Goal: Transaction & Acquisition: Download file/media

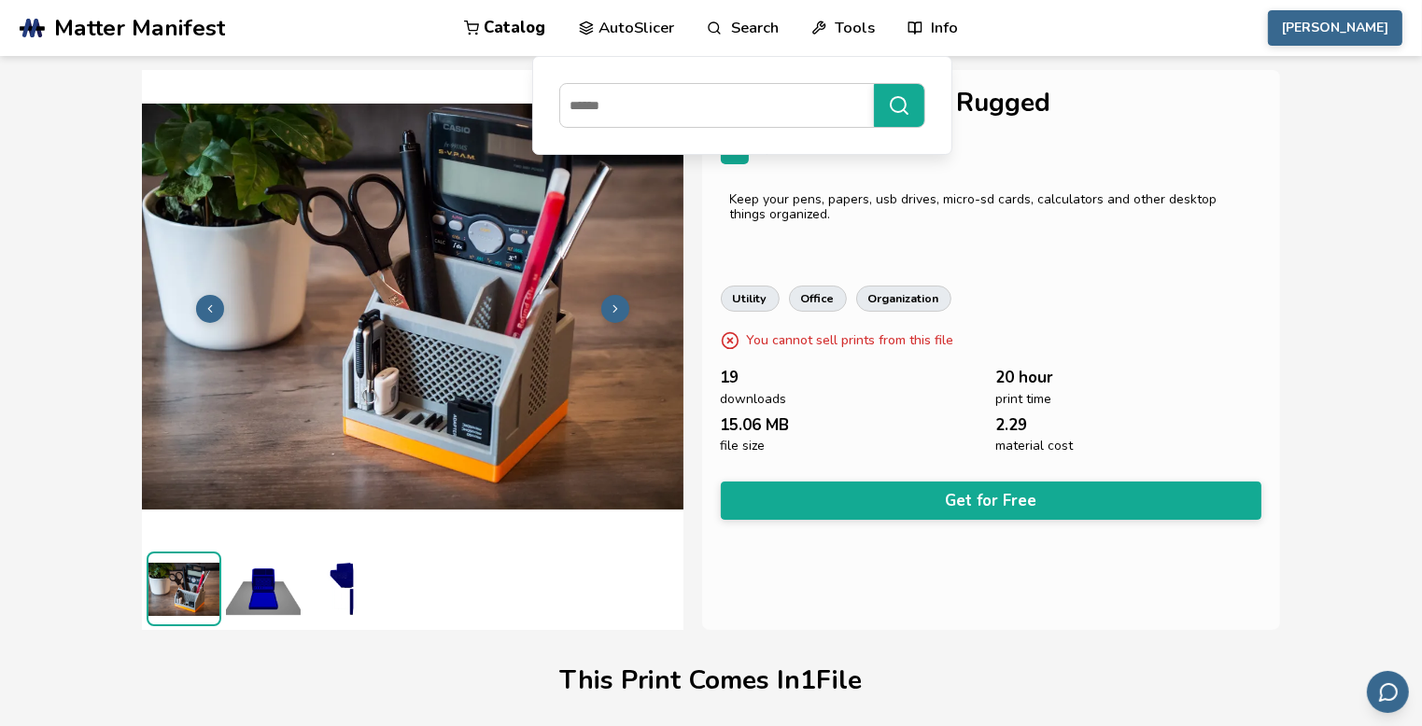
click at [116, 27] on span "Matter Manifest" at bounding box center [139, 28] width 171 height 26
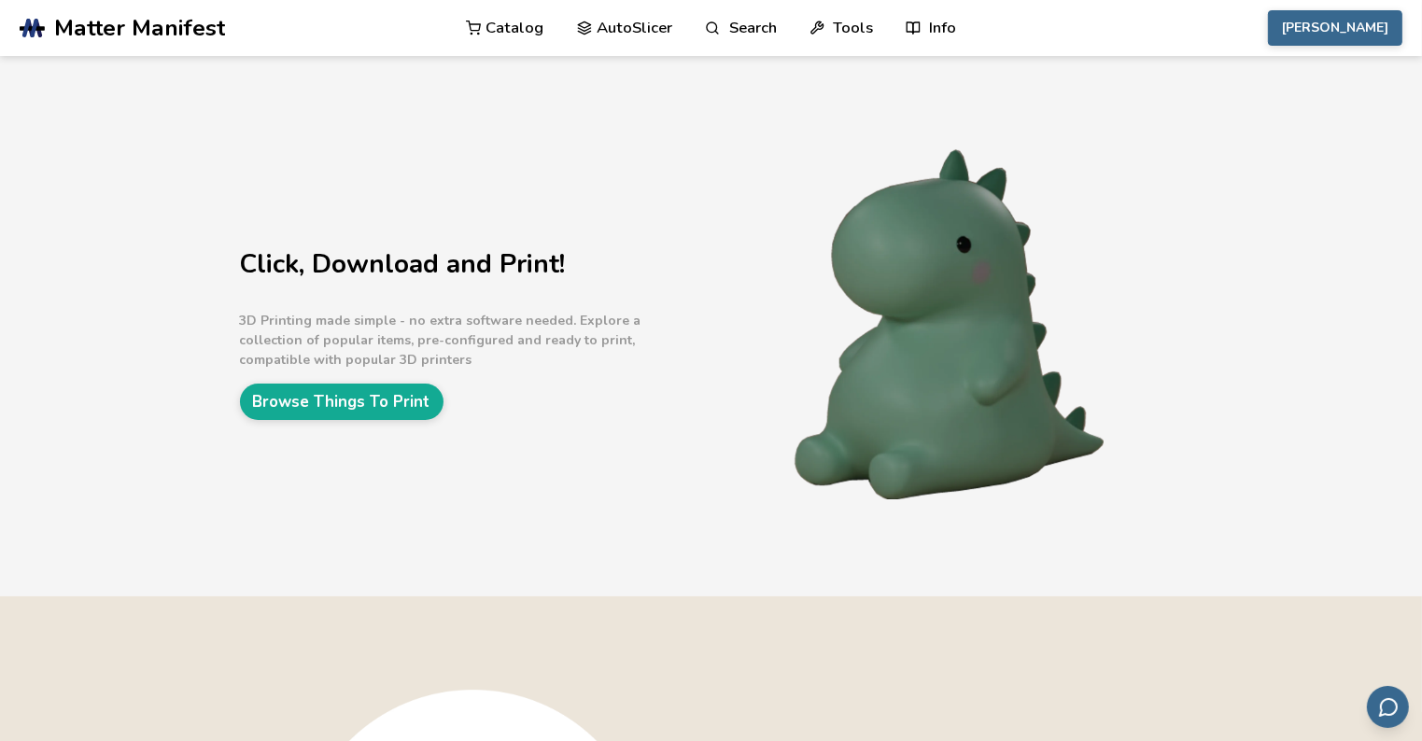
click at [510, 31] on link "Catalog" at bounding box center [505, 28] width 78 height 56
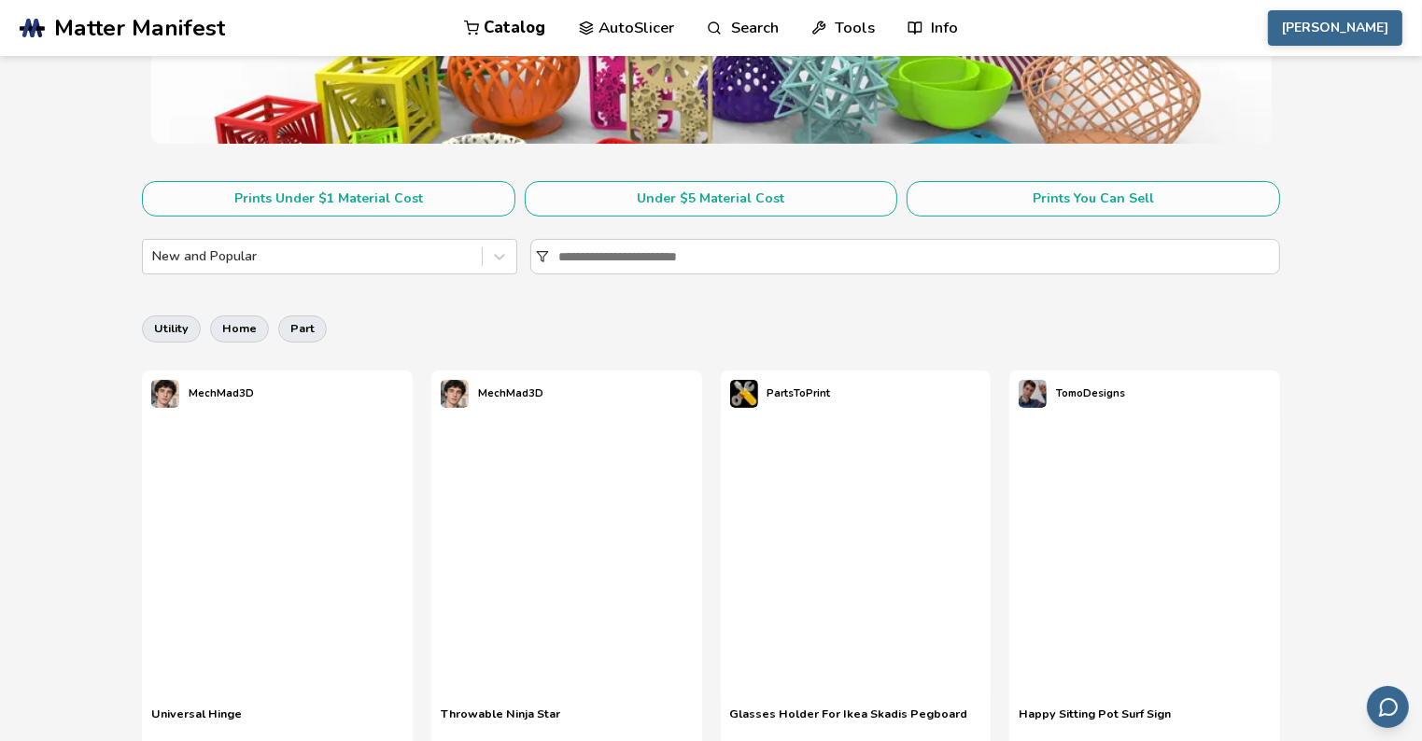
scroll to position [280, 0]
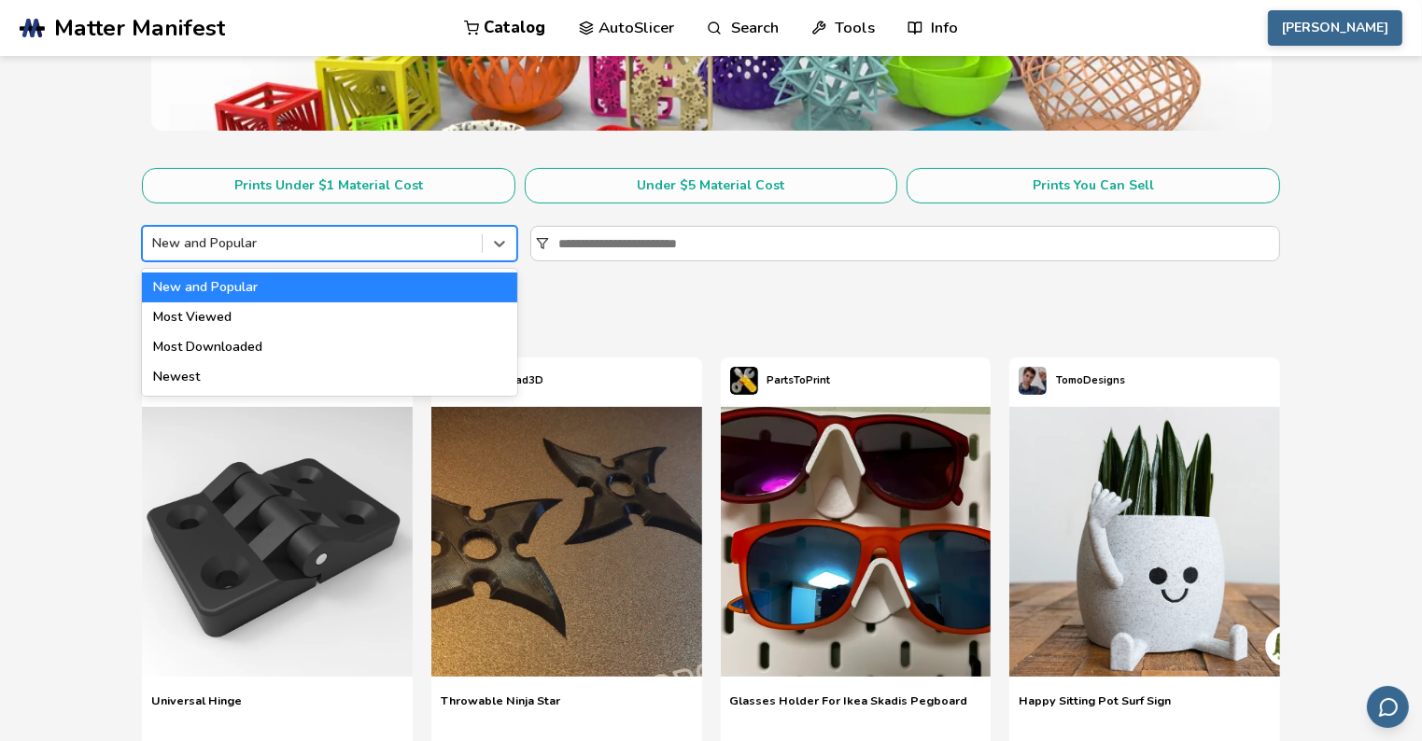
click at [246, 253] on div "New and Popular" at bounding box center [312, 244] width 338 height 26
click at [175, 281] on div "New and Popular" at bounding box center [329, 288] width 374 height 30
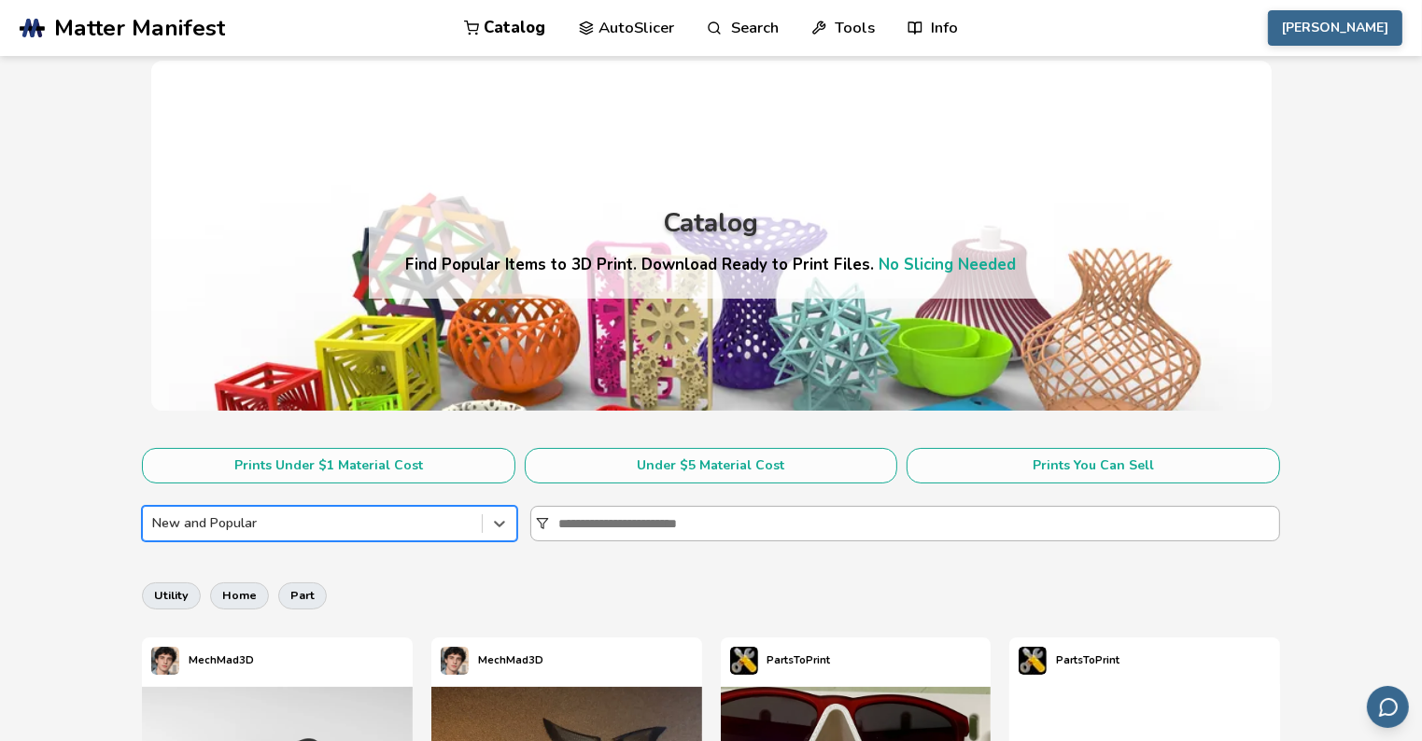
click at [683, 510] on input at bounding box center [918, 524] width 721 height 34
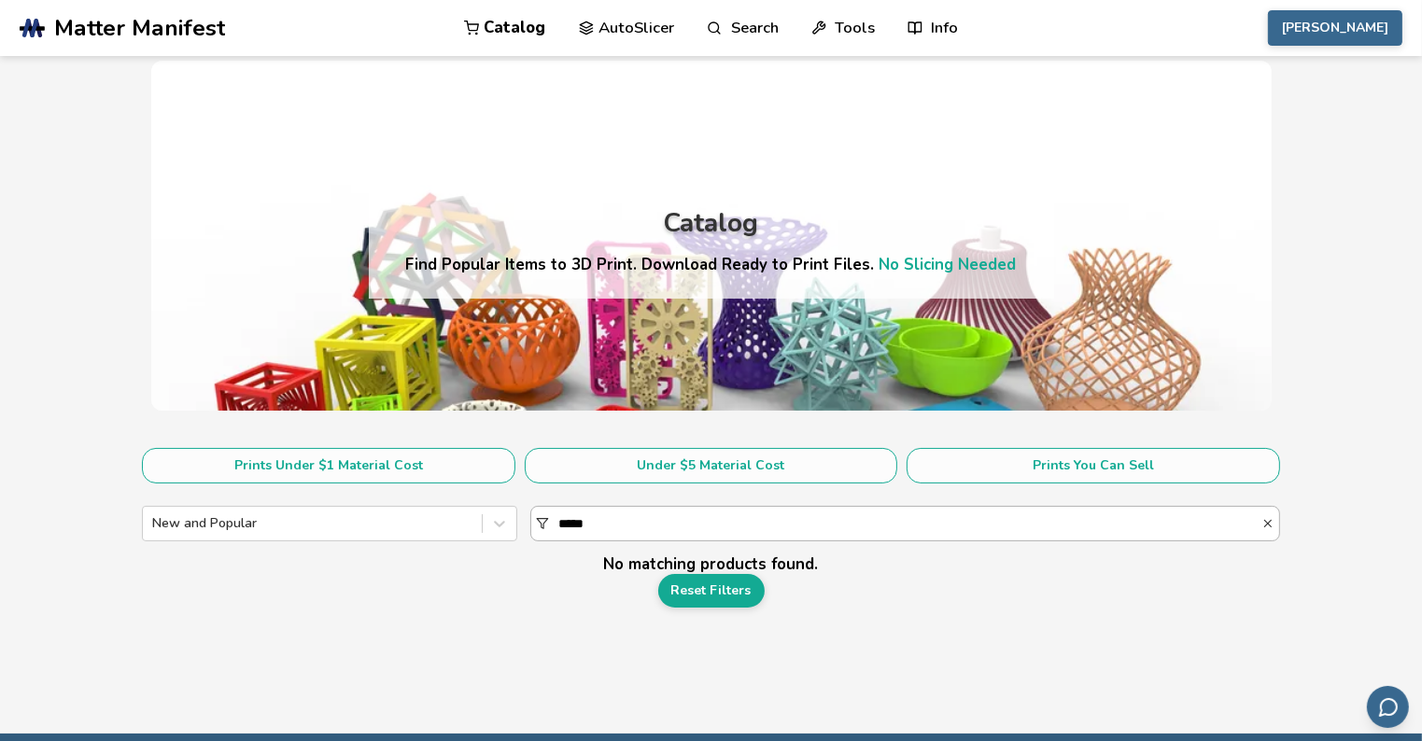
click at [620, 517] on input "****" at bounding box center [909, 524] width 703 height 34
type input "*"
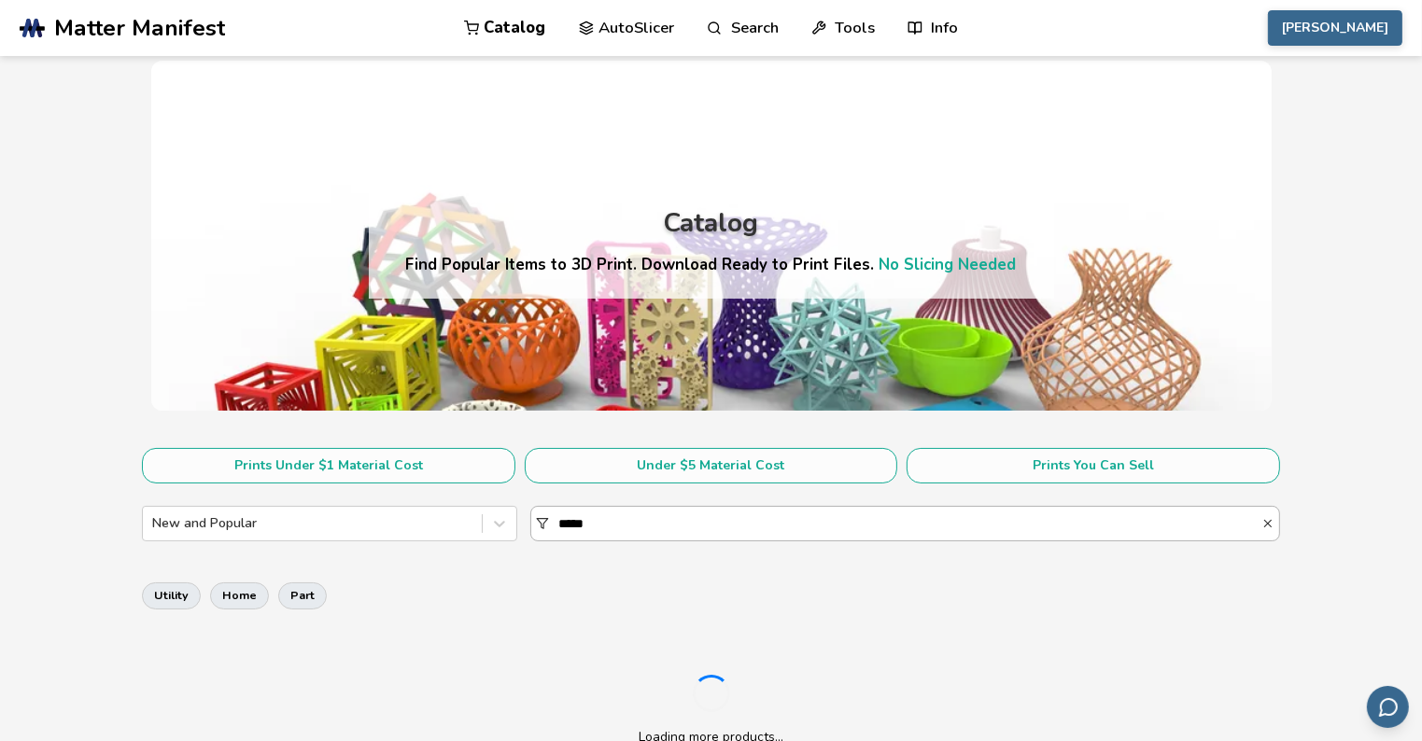
type input "******"
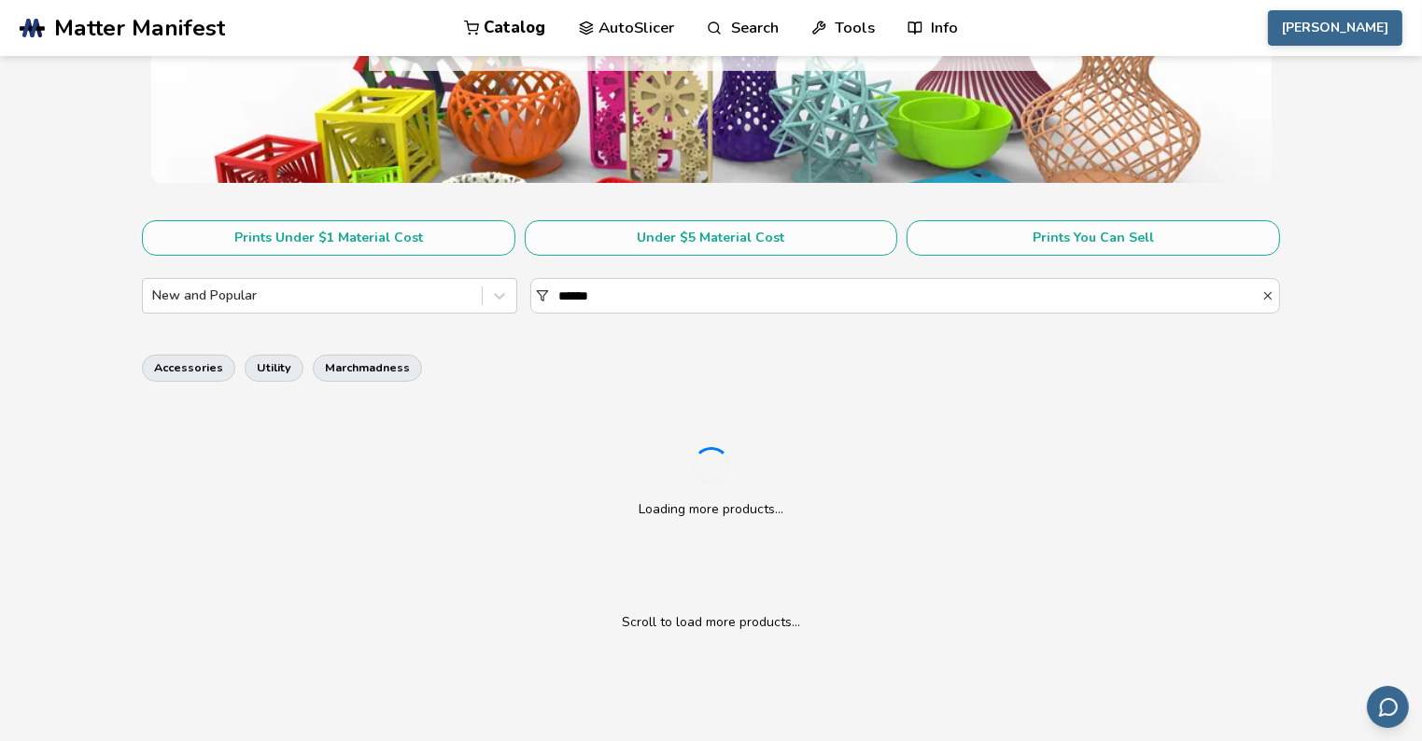
scroll to position [280, 0]
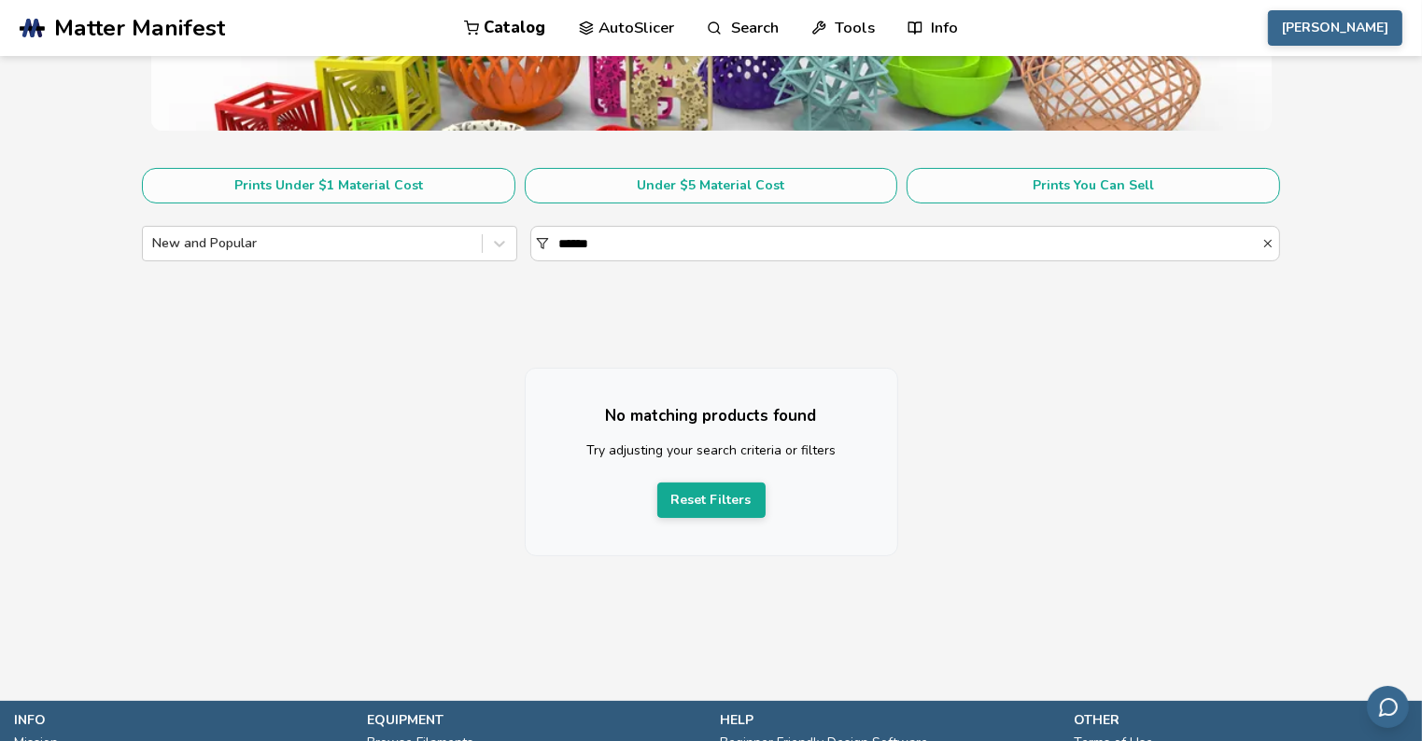
drag, startPoint x: 581, startPoint y: 256, endPoint x: 429, endPoint y: 274, distance: 152.3
click at [426, 273] on section "Prints Under $1 Material Cost Under $5 Material Cost Prints You Can Sell New an…" at bounding box center [710, 221] width 1137 height 106
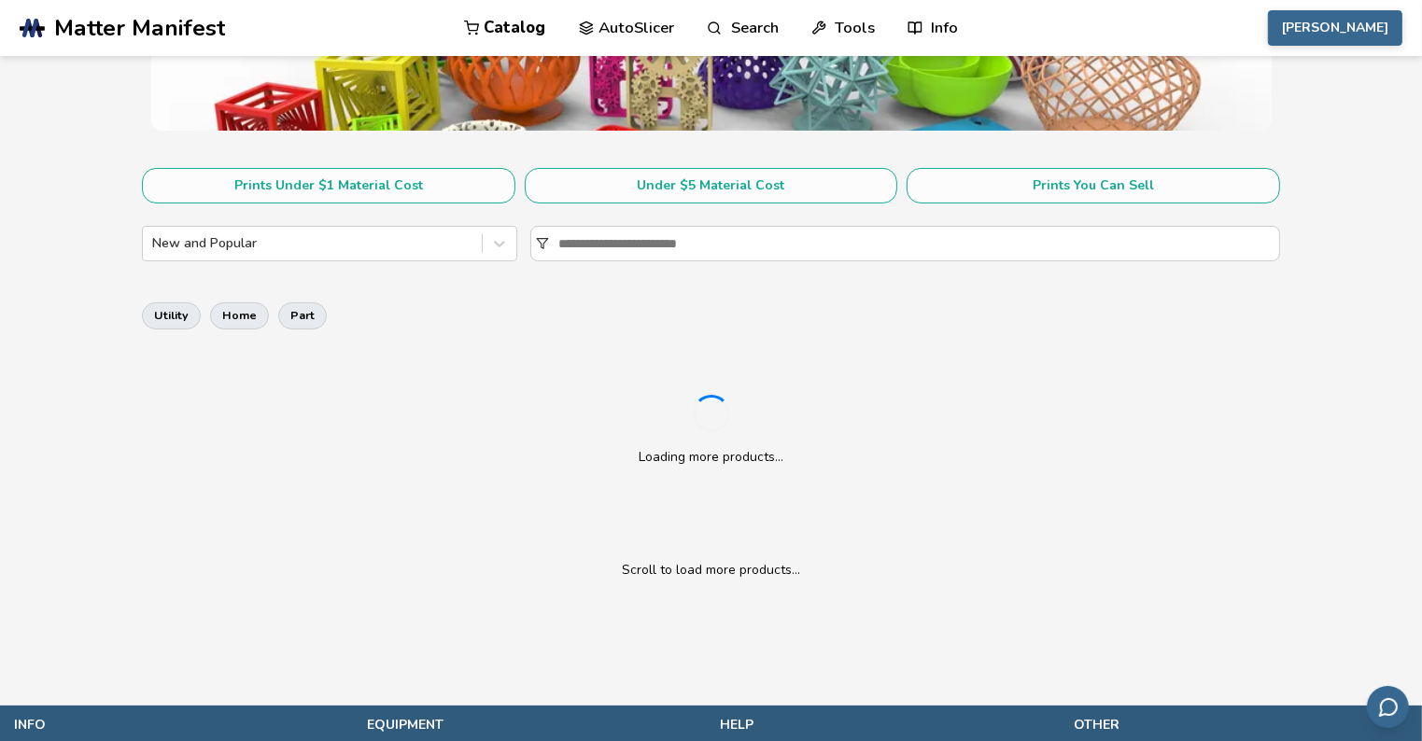
click at [48, 362] on main "Catalog Find Popular Items to 3D Print. Download Ready to Print Files. No Slici…" at bounding box center [711, 185] width 1422 height 930
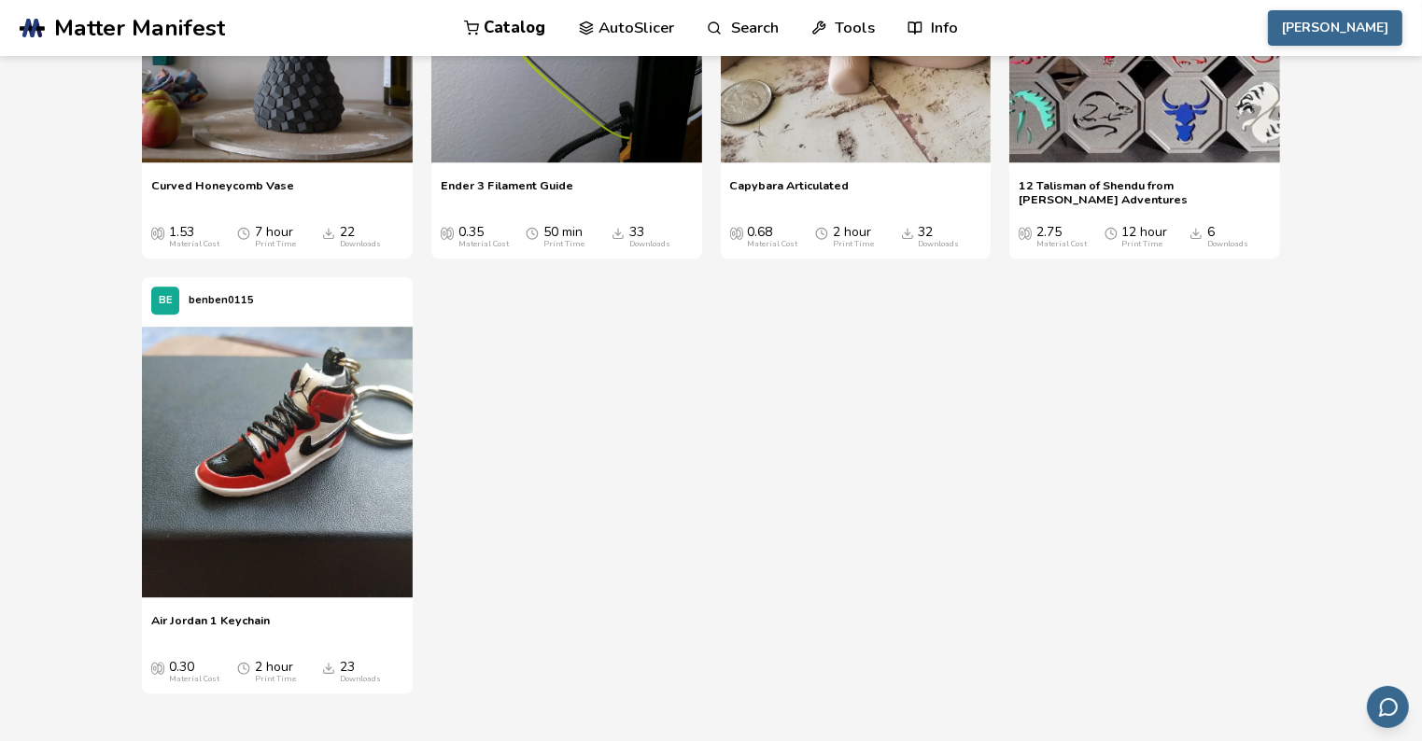
scroll to position [19513, 0]
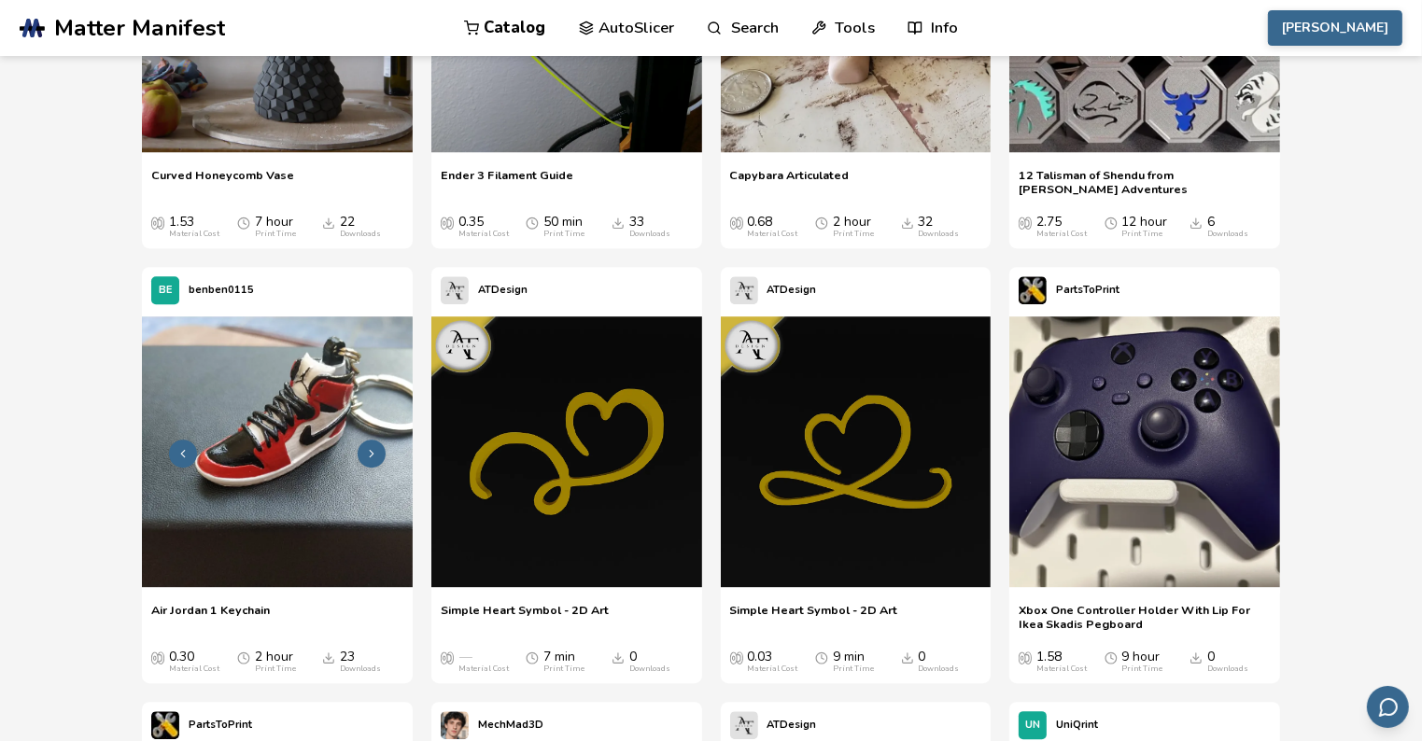
click at [265, 531] on img at bounding box center [277, 452] width 271 height 271
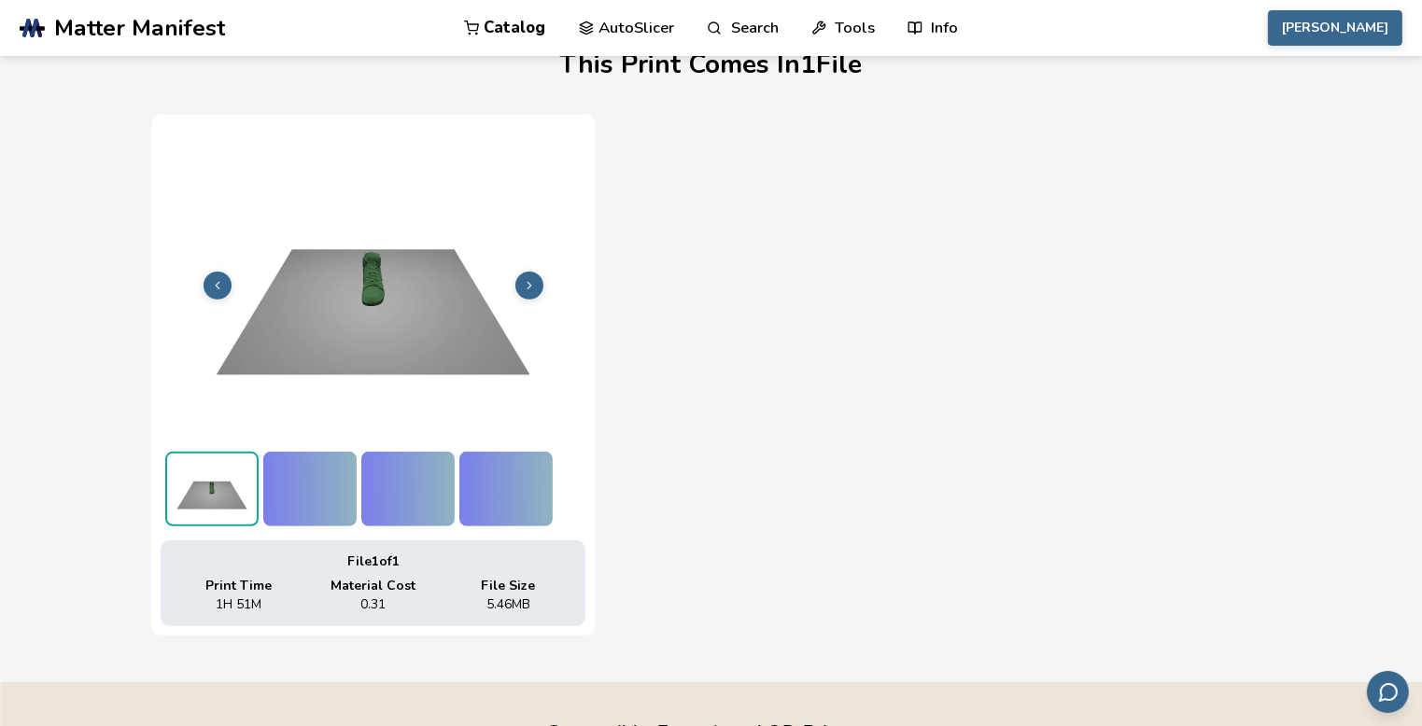
scroll to position [570, 0]
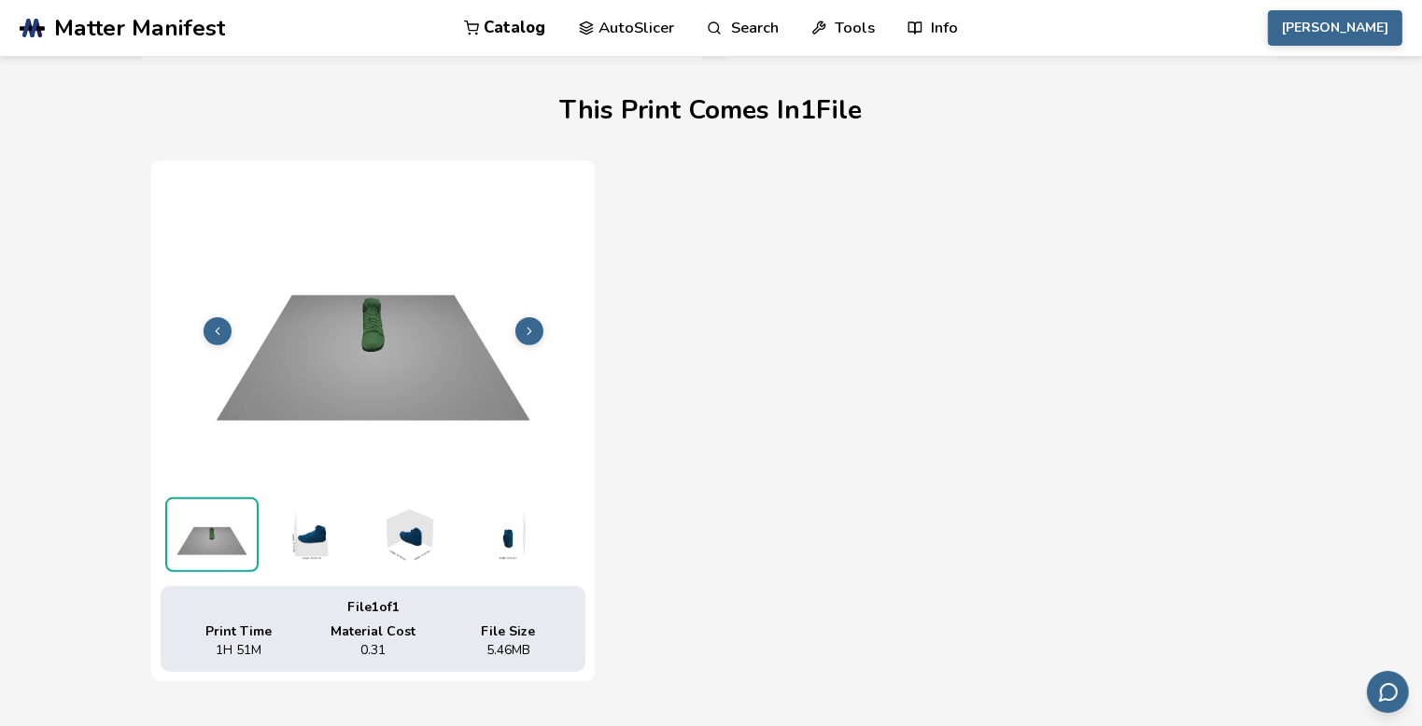
click at [311, 542] on img at bounding box center [309, 535] width 93 height 75
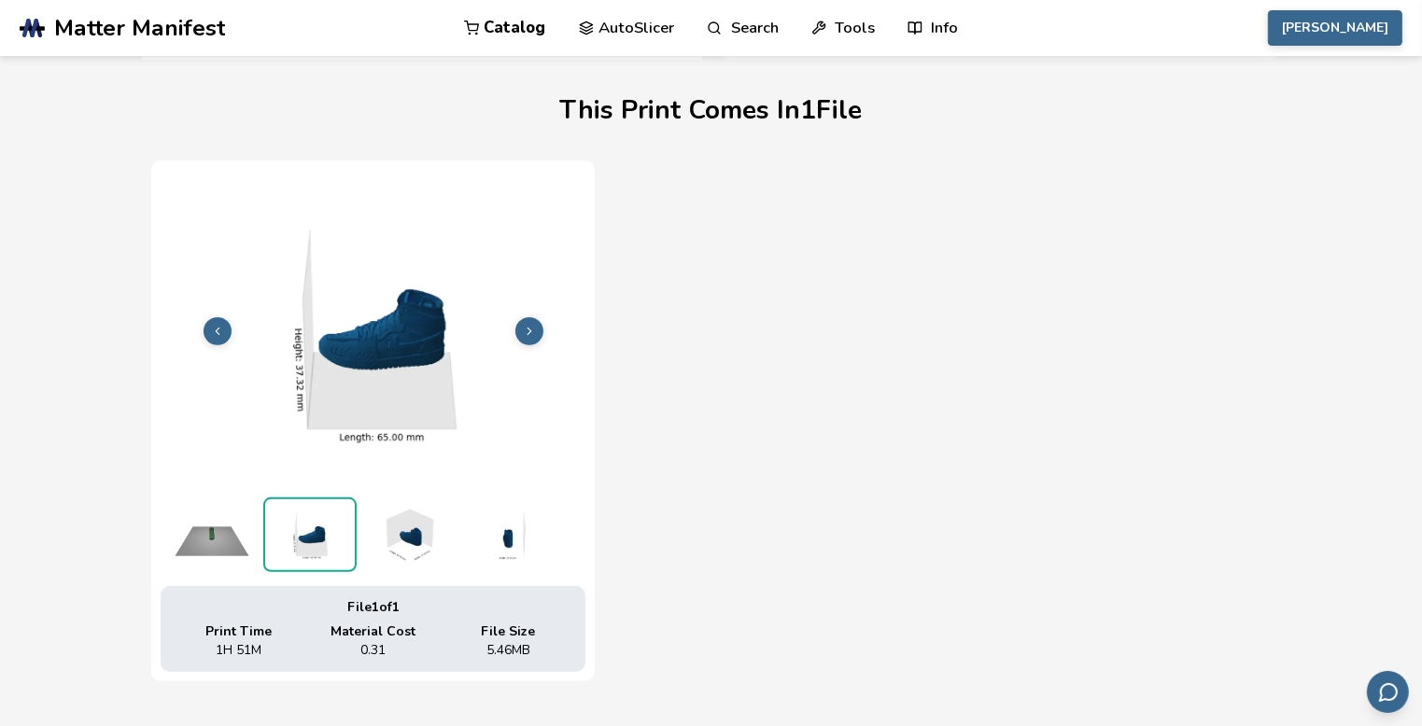
click at [388, 532] on img at bounding box center [407, 535] width 93 height 75
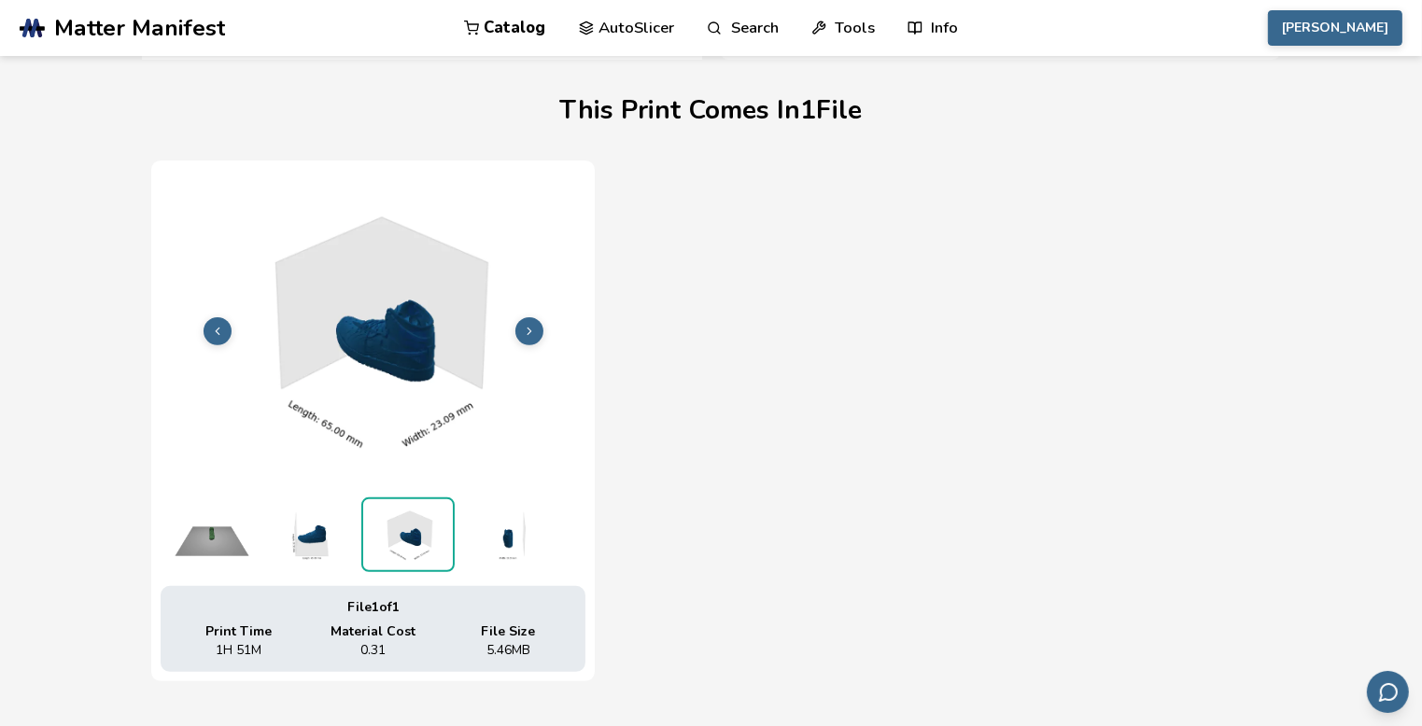
click at [499, 549] on img at bounding box center [505, 535] width 93 height 75
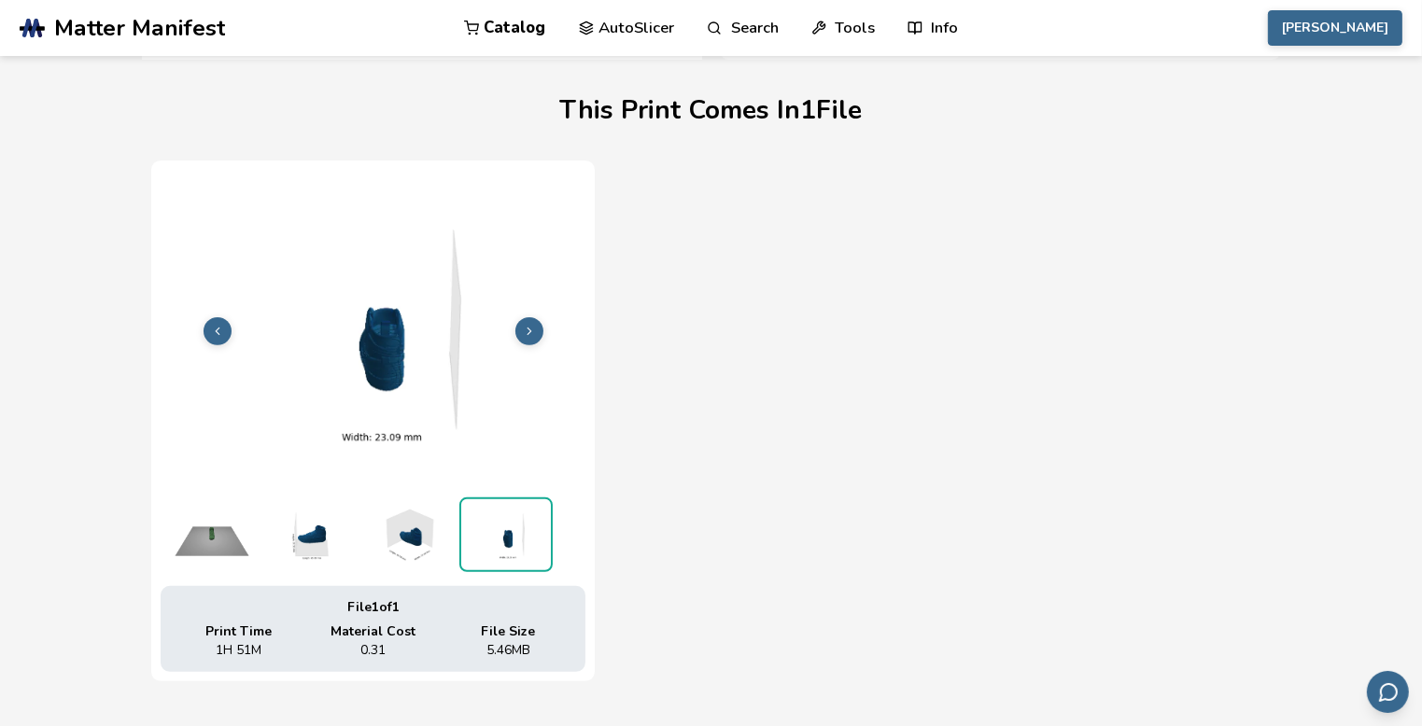
click at [236, 556] on img at bounding box center [211, 535] width 93 height 75
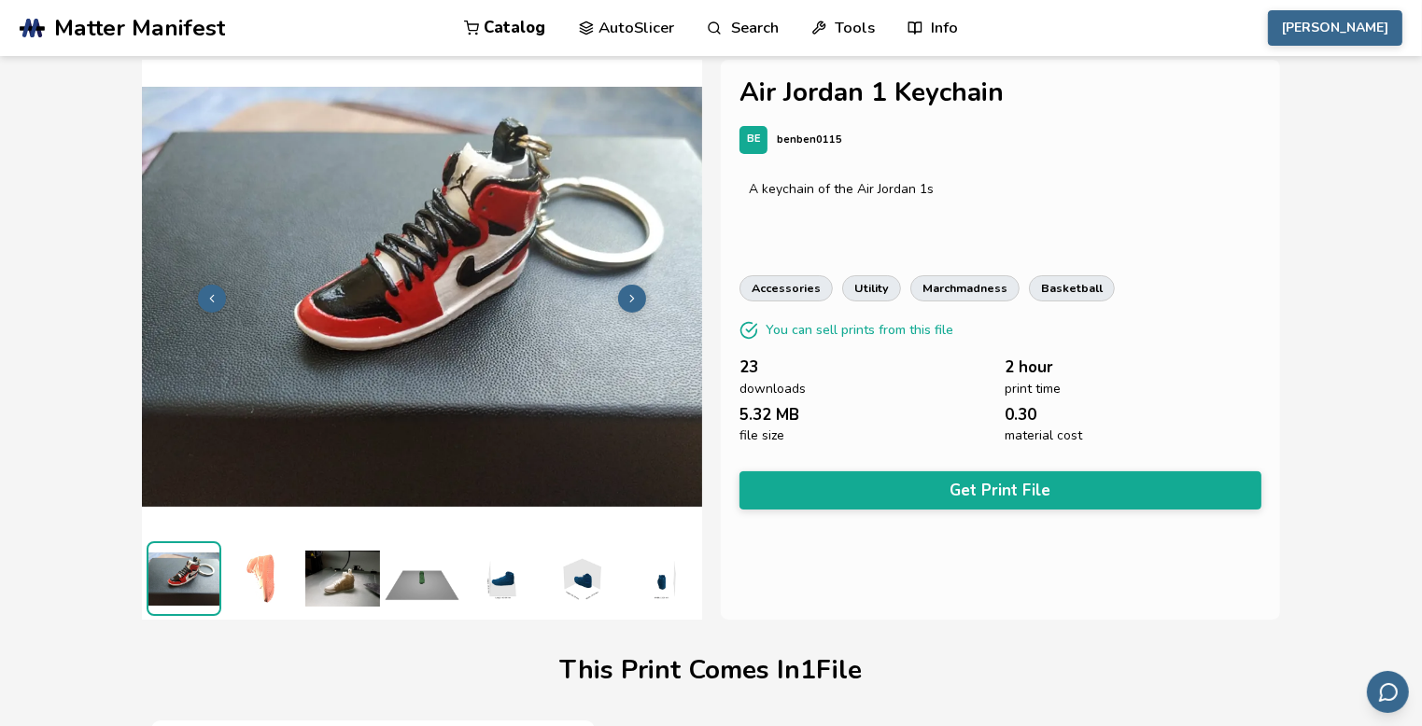
scroll to position [0, 0]
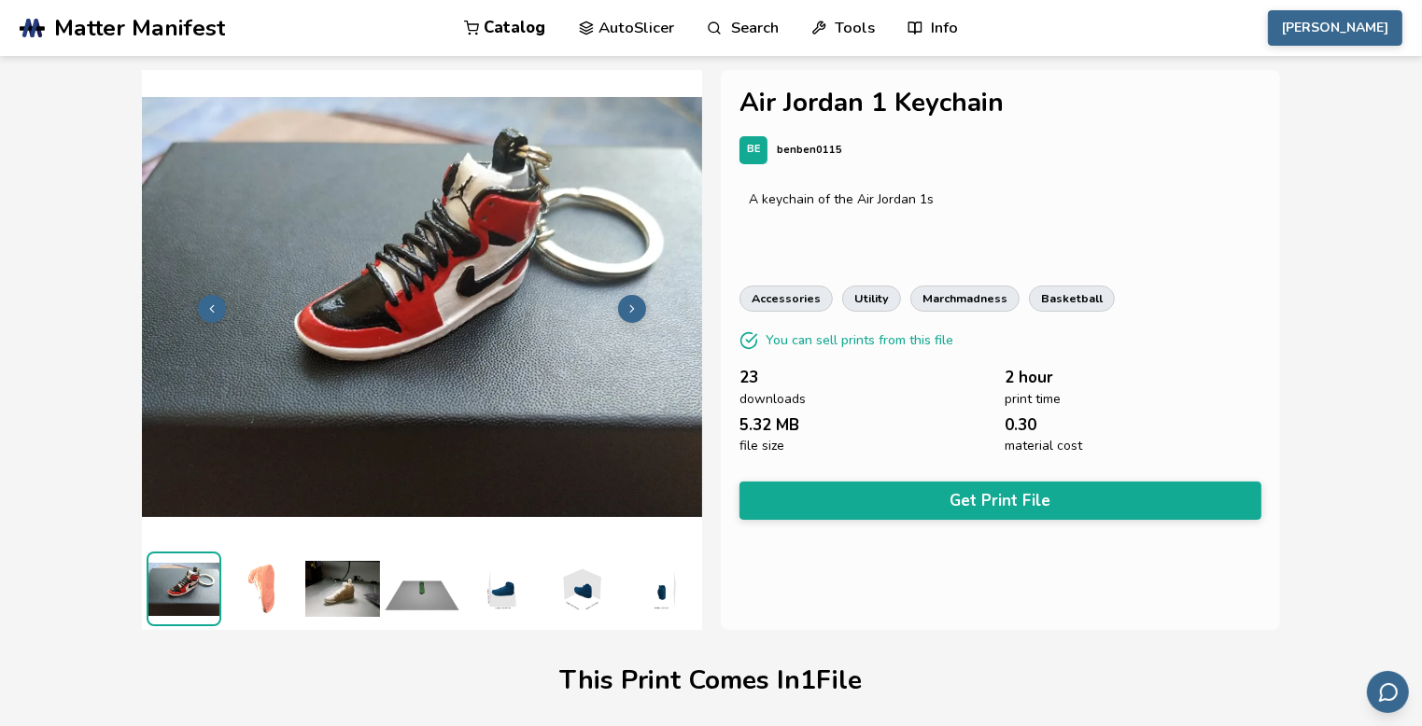
click at [265, 585] on img at bounding box center [263, 589] width 75 height 75
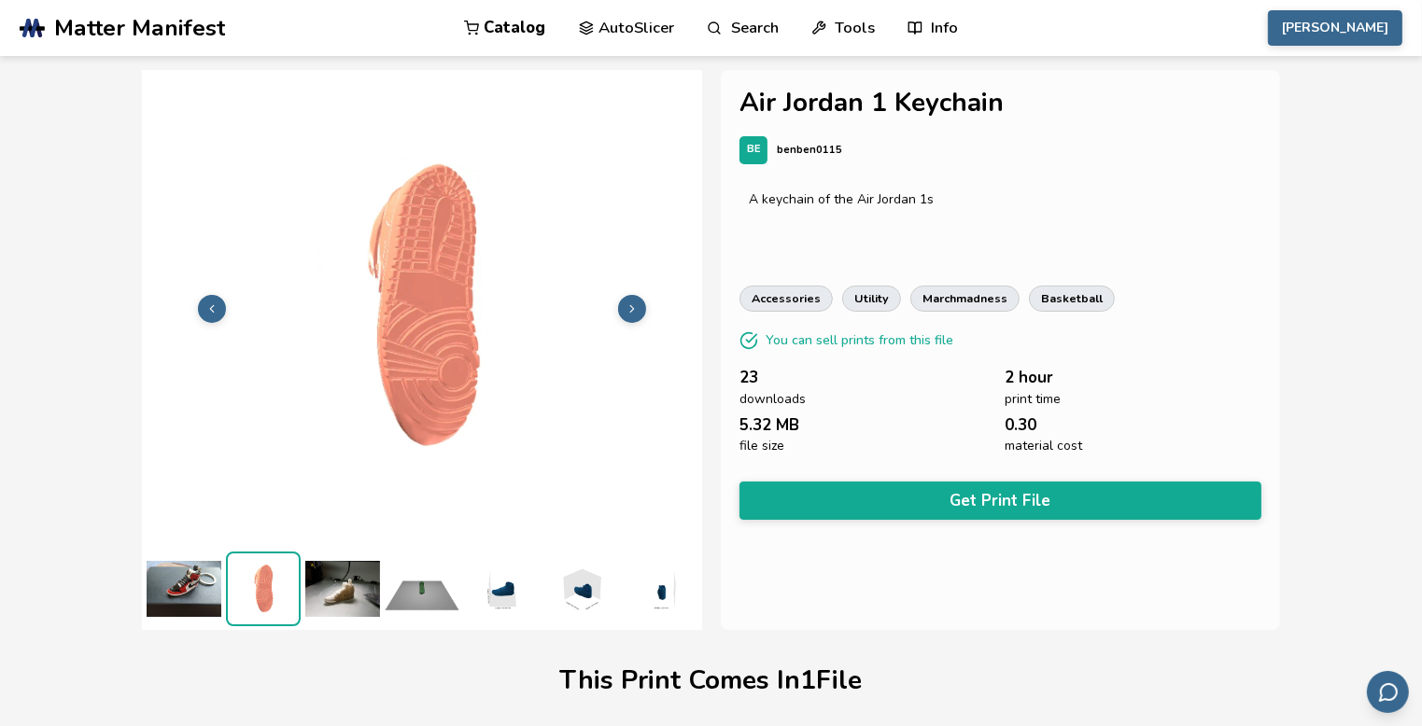
click at [330, 592] on img at bounding box center [342, 589] width 75 height 75
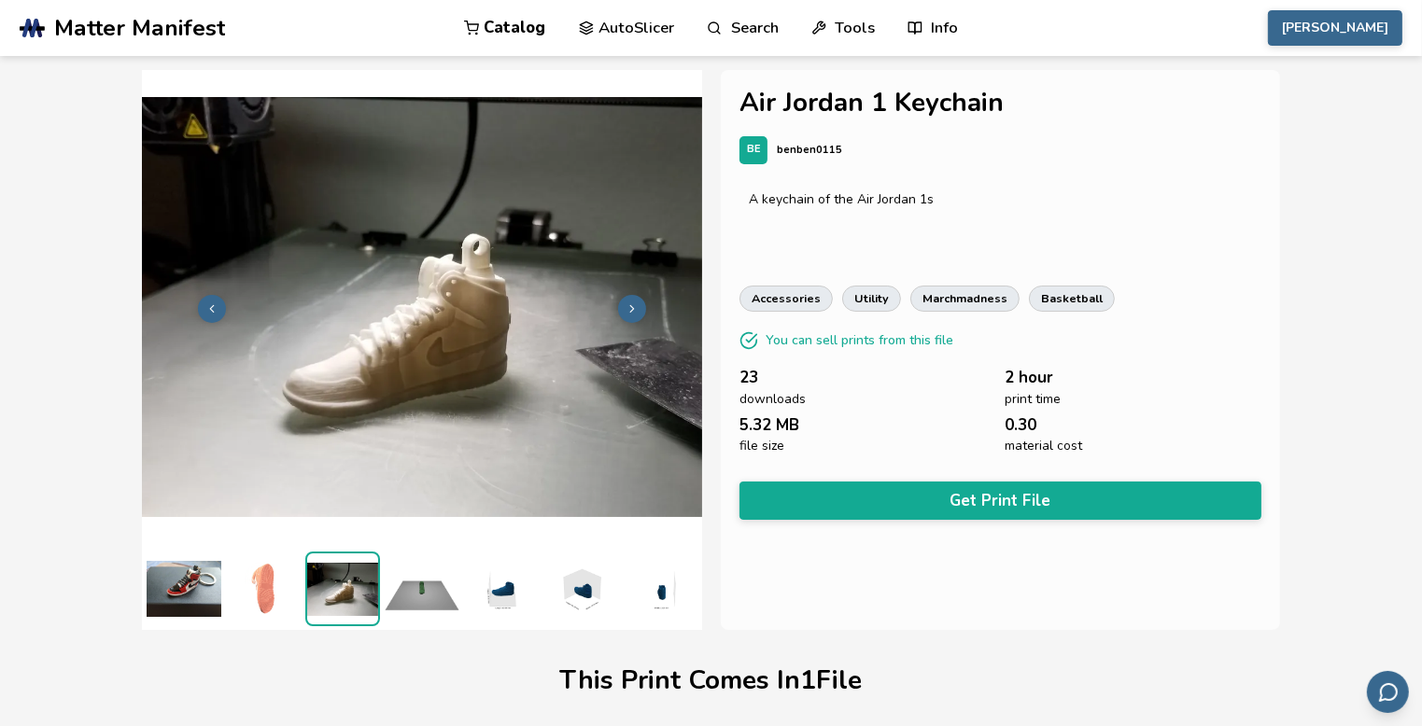
click at [401, 582] on img at bounding box center [422, 589] width 75 height 75
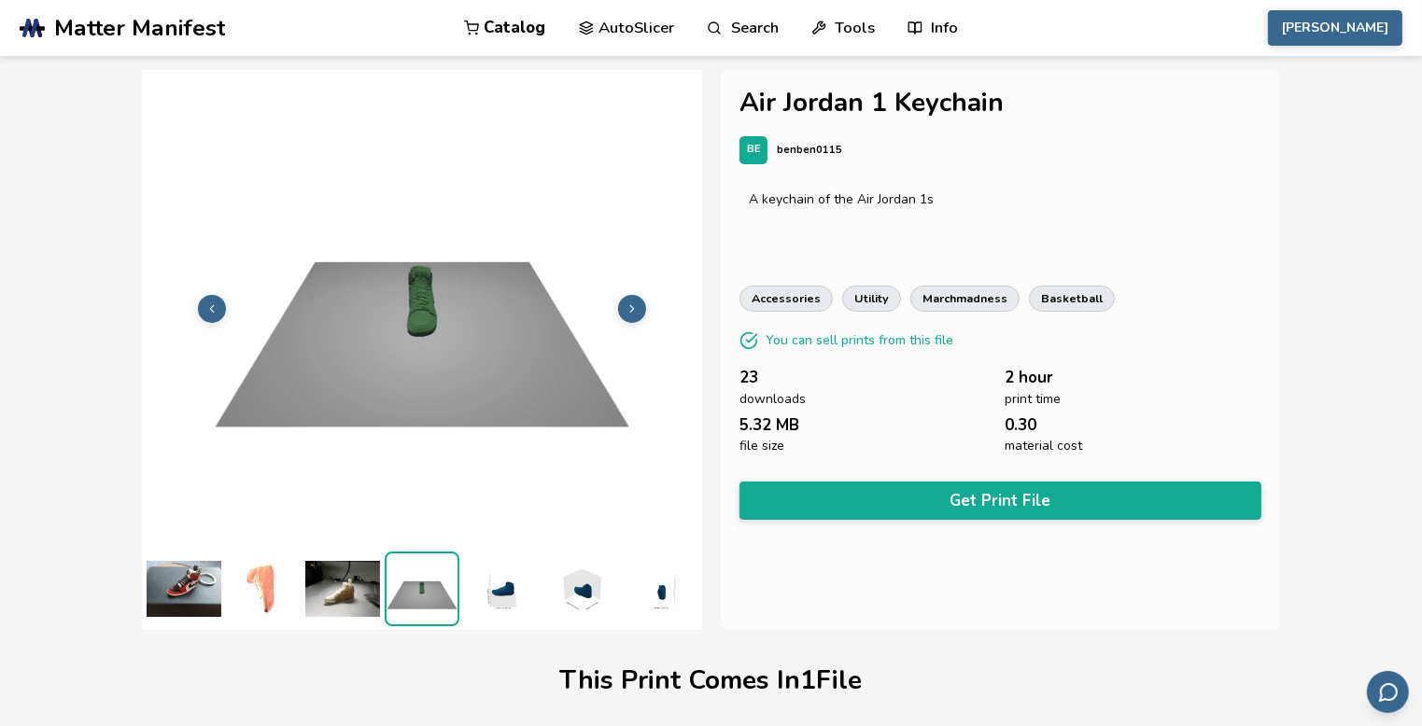
click at [338, 591] on img at bounding box center [342, 589] width 75 height 75
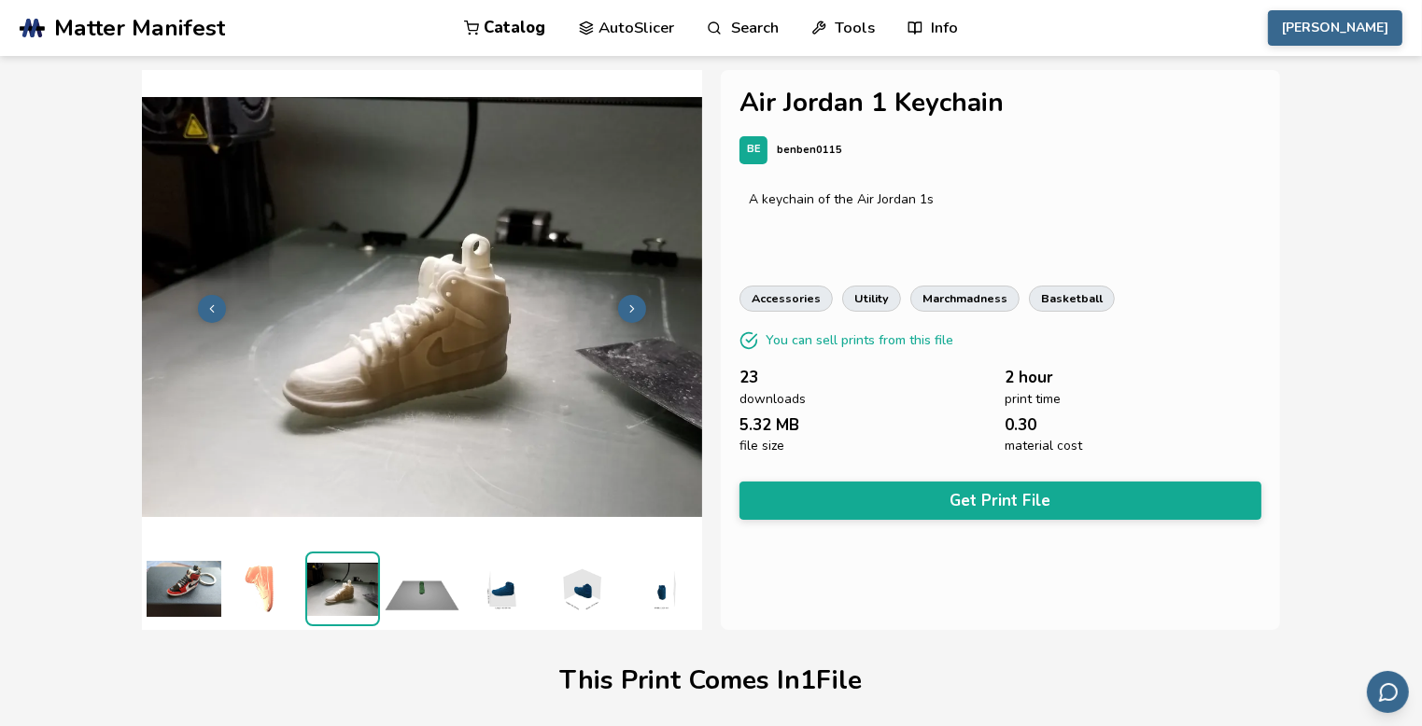
click at [505, 596] on img at bounding box center [501, 589] width 75 height 75
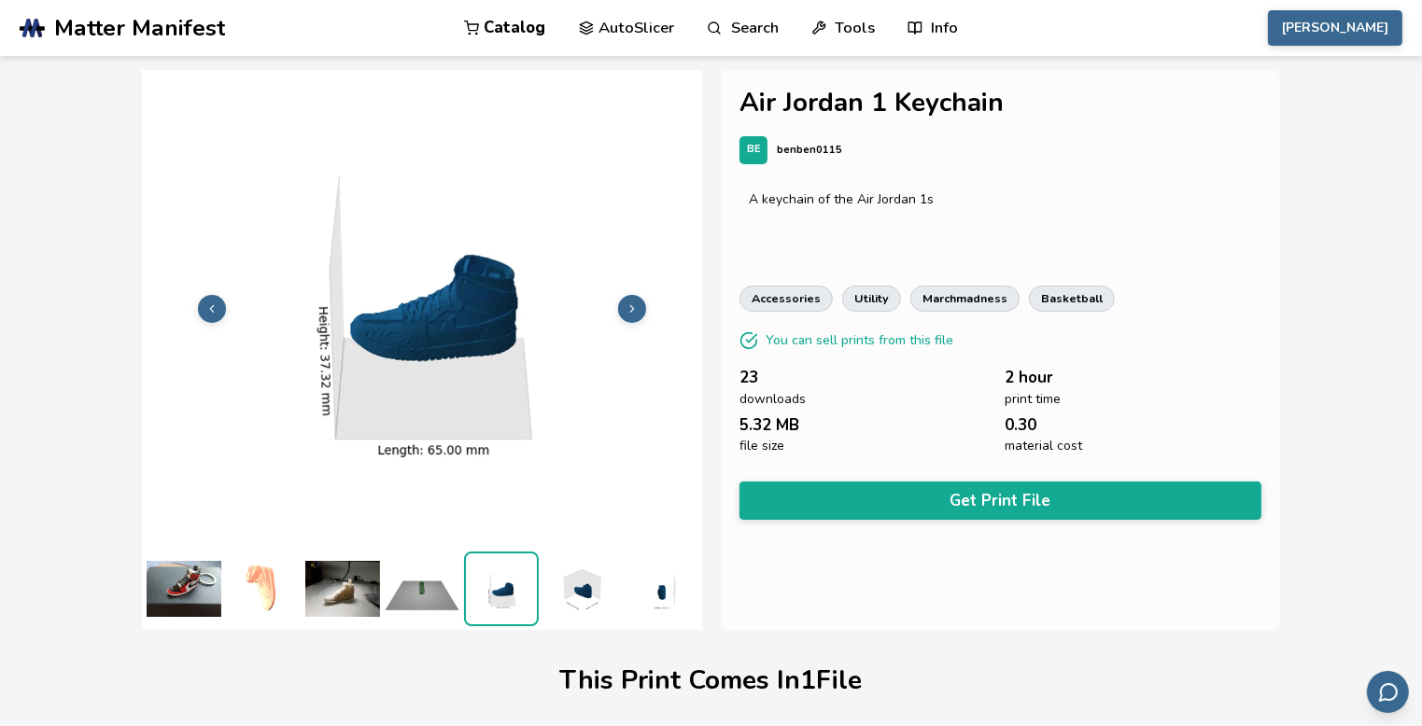
click at [581, 590] on img at bounding box center [580, 589] width 75 height 75
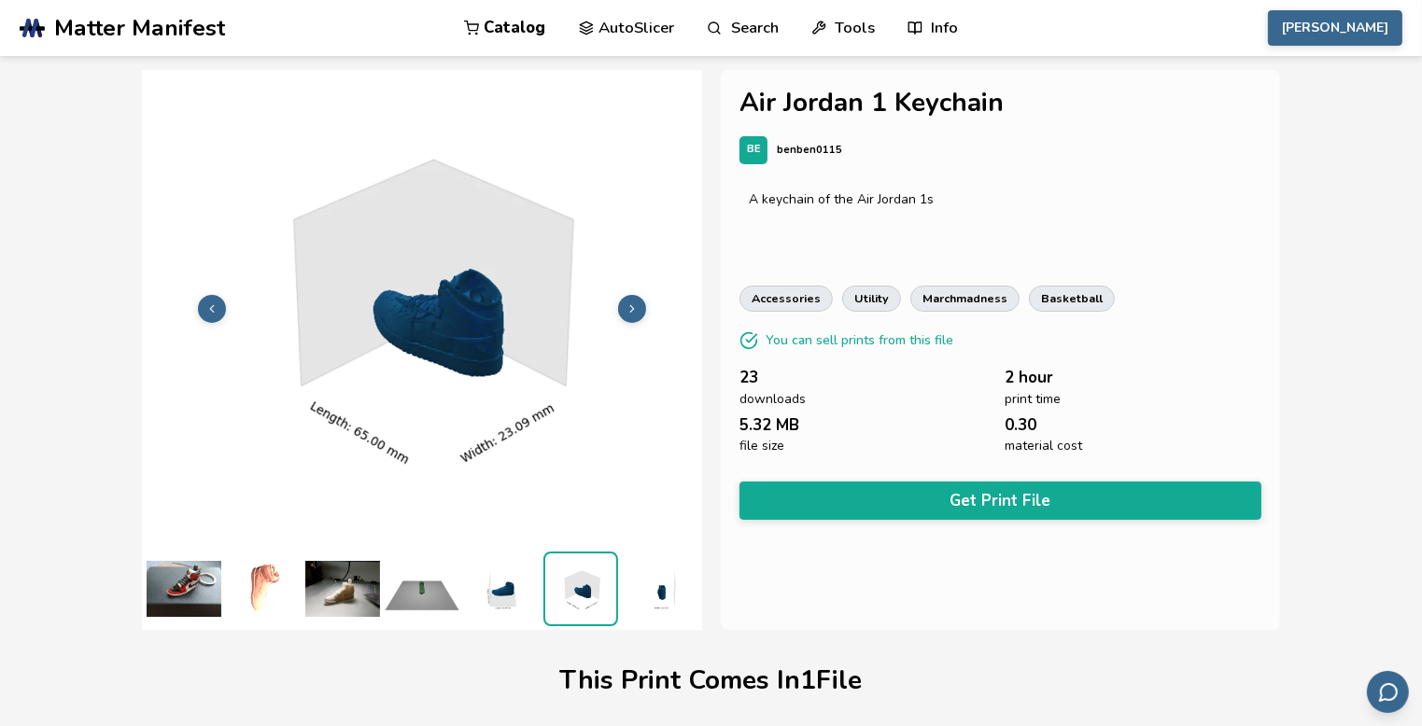
click at [447, 599] on img at bounding box center [422, 589] width 75 height 75
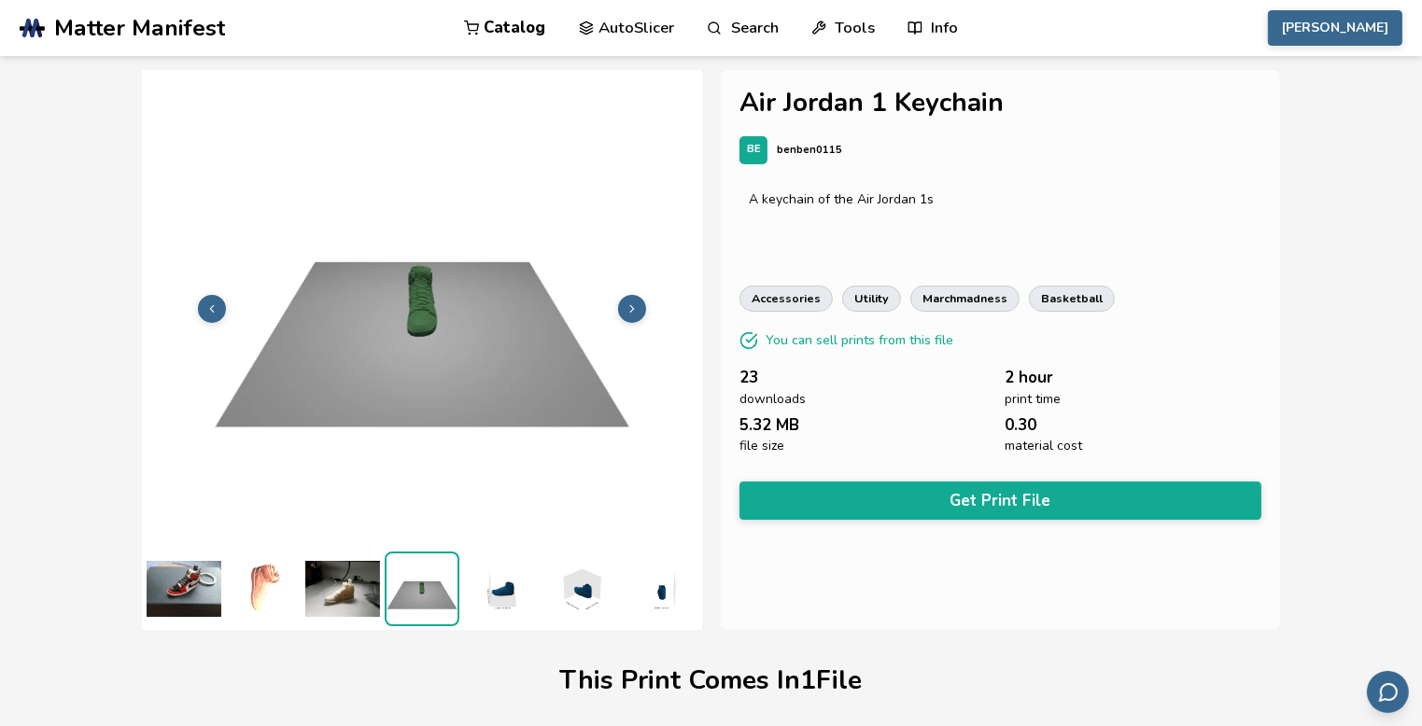
click at [587, 589] on img at bounding box center [580, 589] width 75 height 75
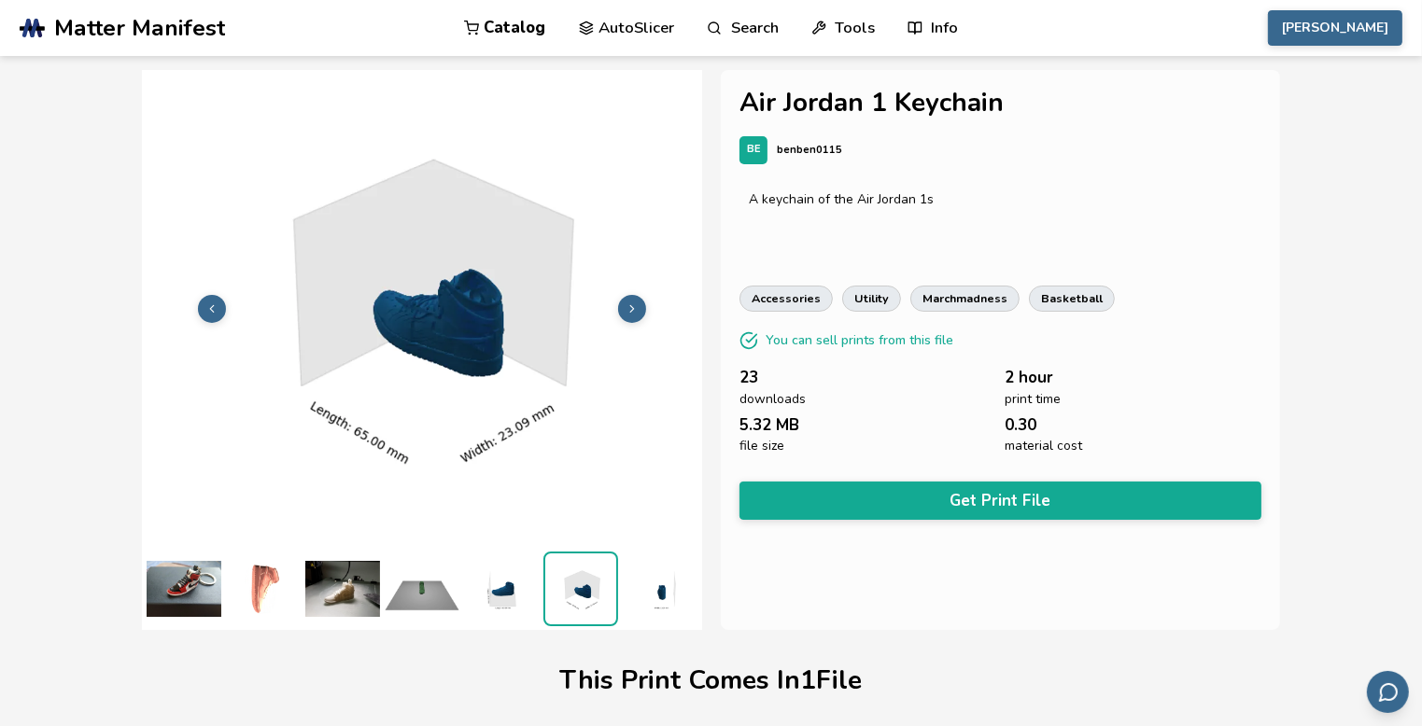
click at [666, 604] on img at bounding box center [660, 589] width 75 height 75
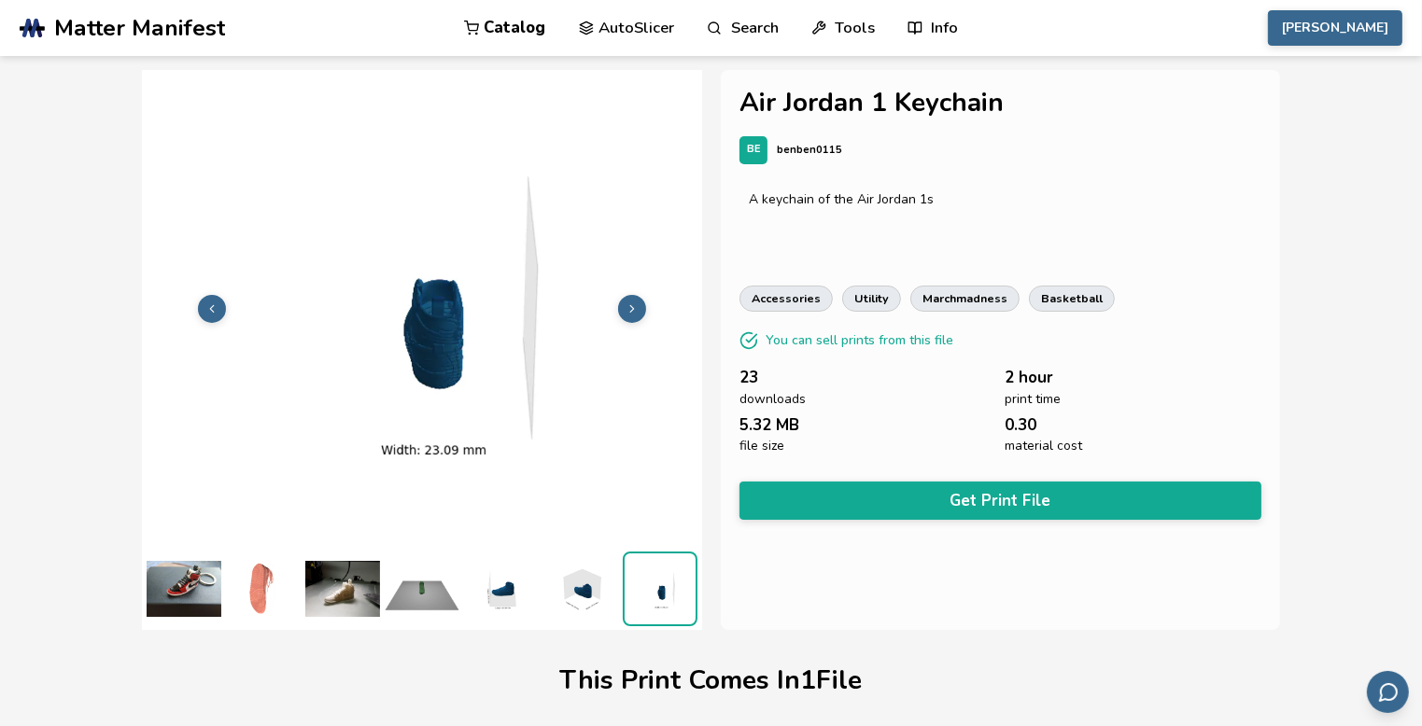
click at [213, 606] on img at bounding box center [184, 589] width 75 height 75
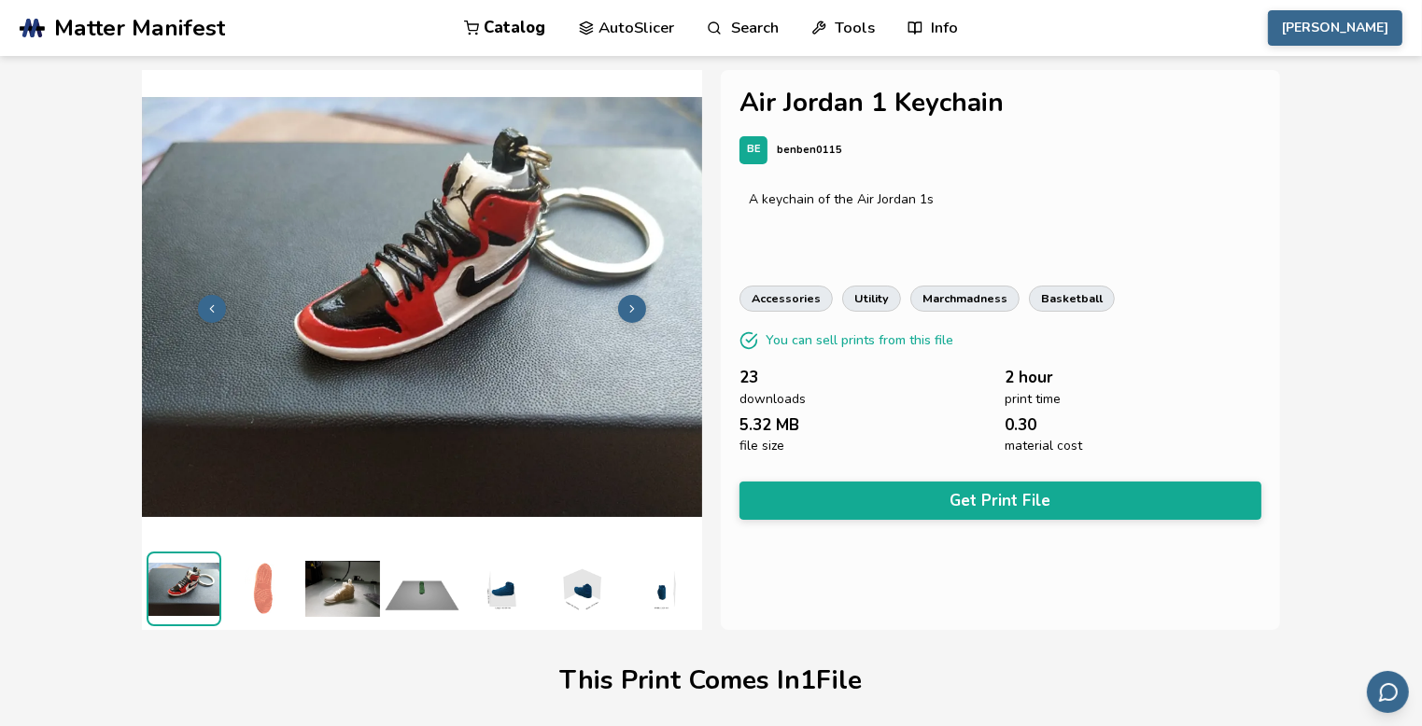
click at [355, 596] on img at bounding box center [342, 589] width 75 height 75
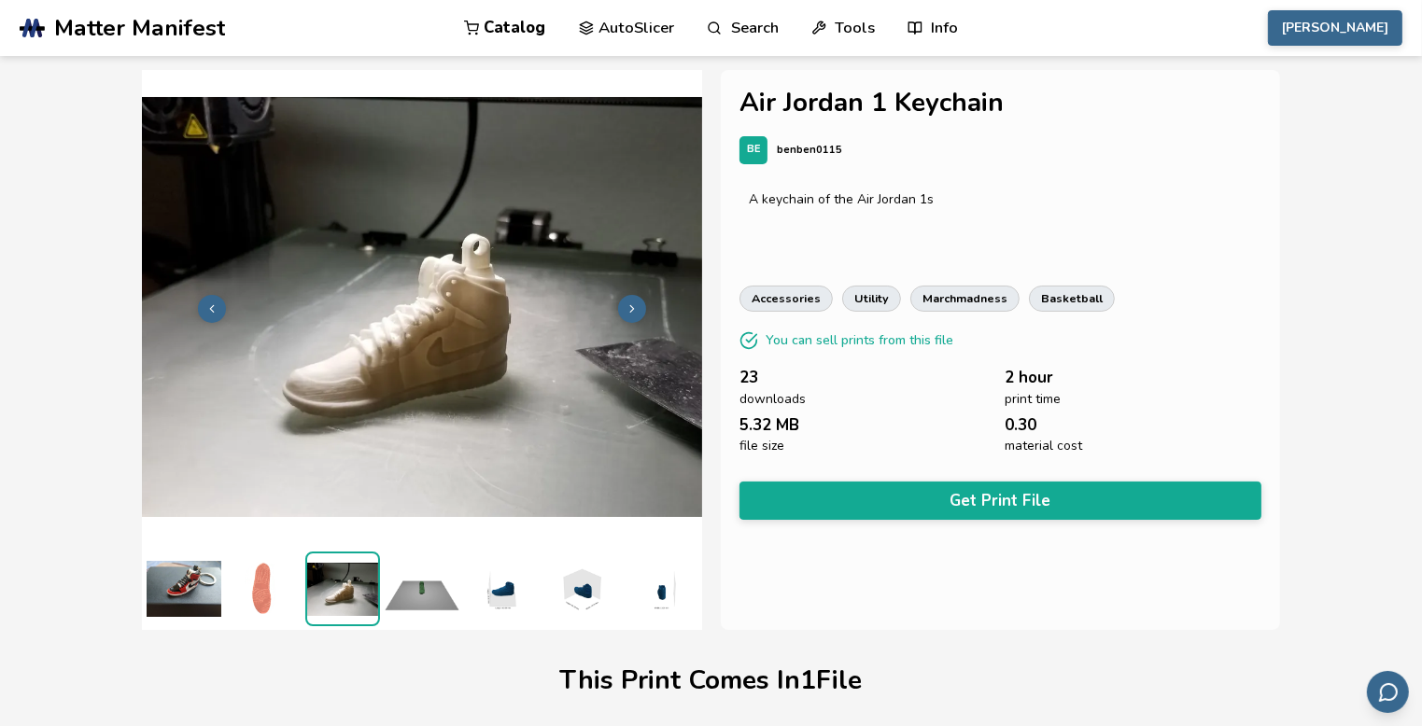
click at [646, 308] on button at bounding box center [632, 309] width 28 height 28
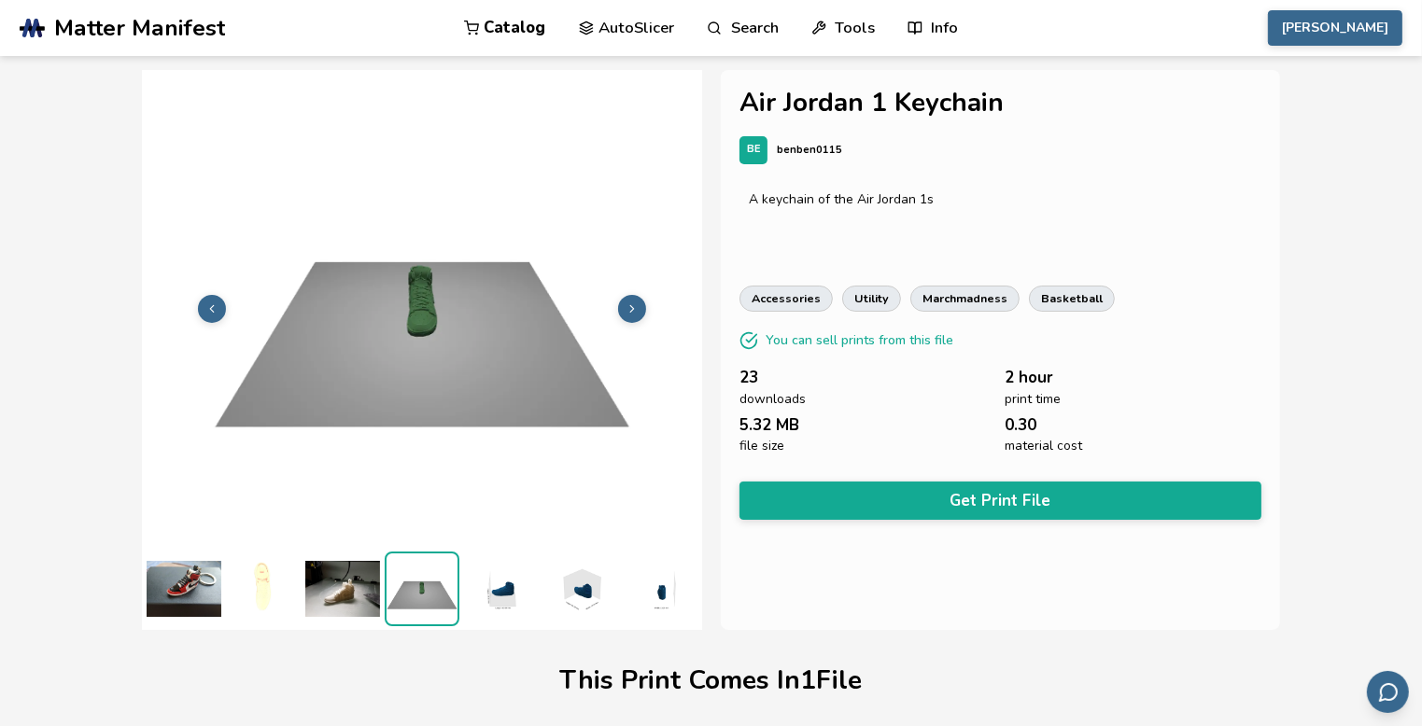
click at [646, 308] on button at bounding box center [632, 309] width 28 height 28
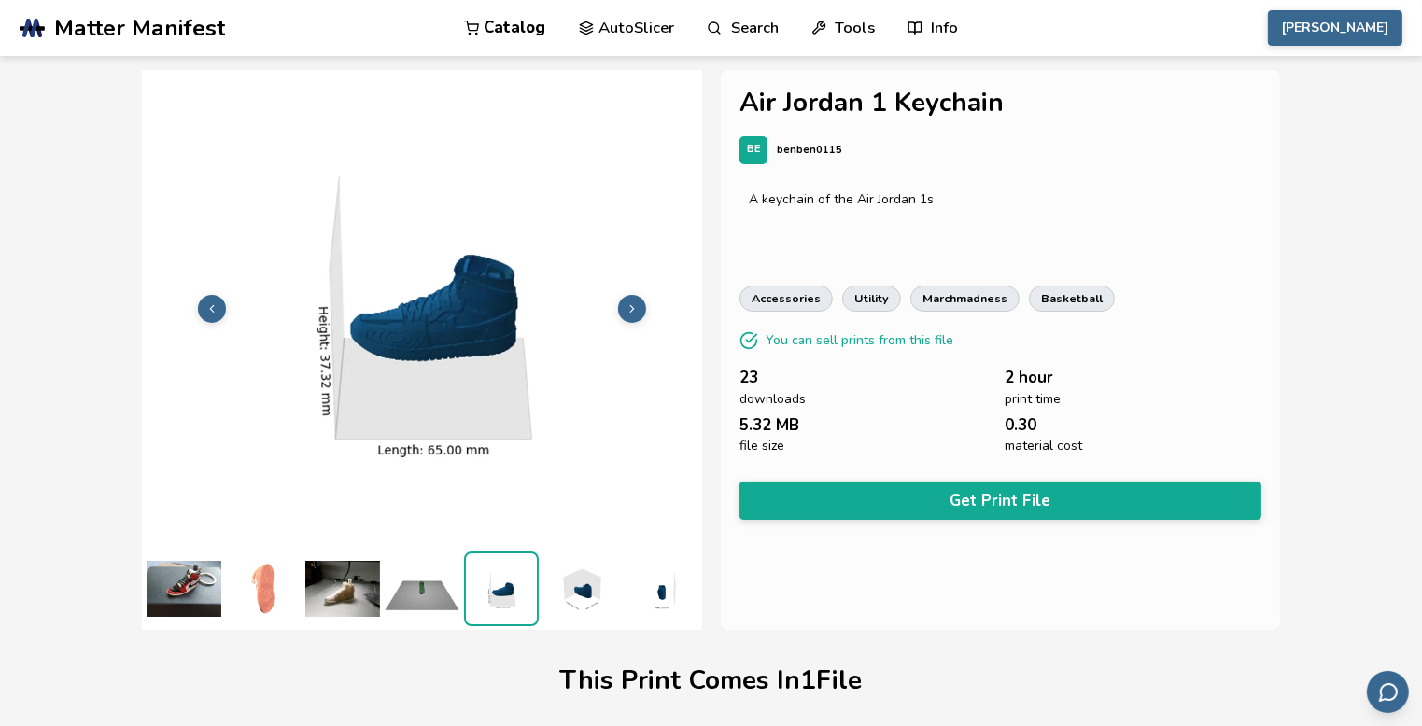
click at [646, 308] on button at bounding box center [632, 309] width 28 height 28
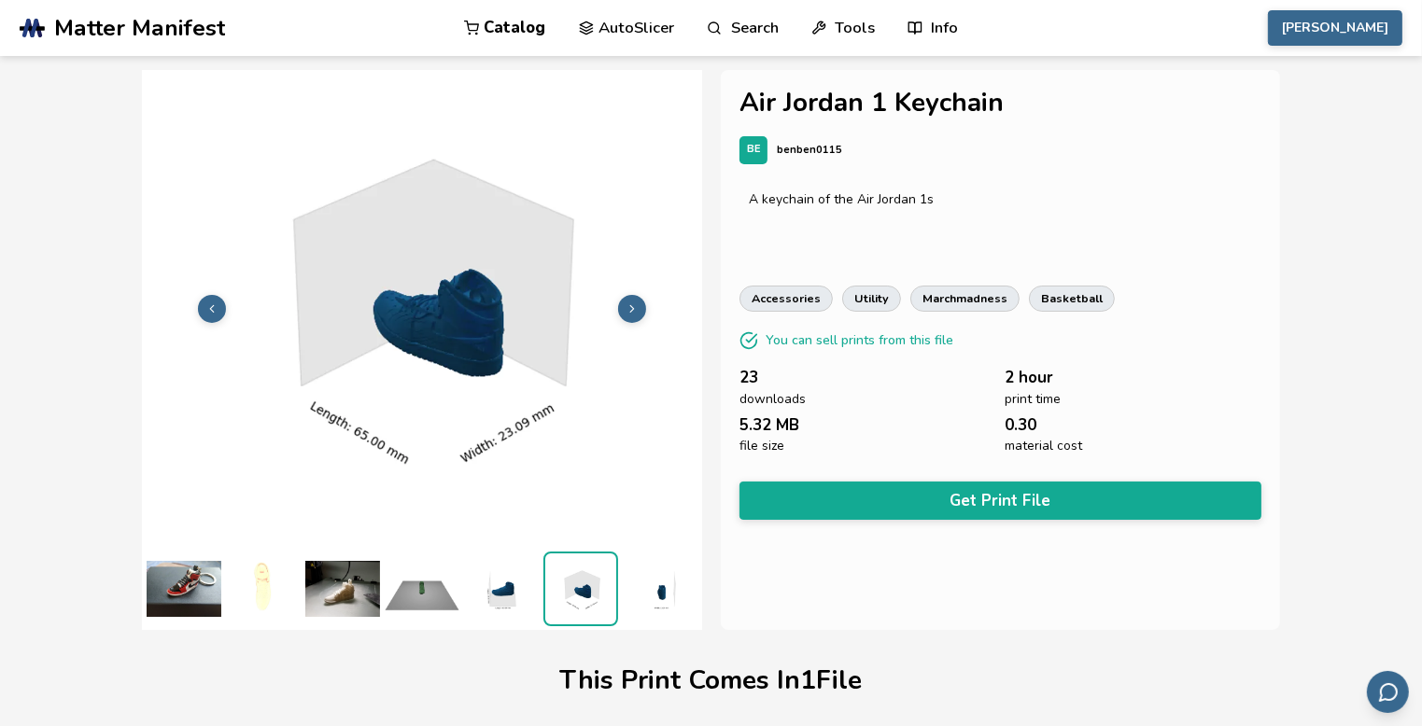
click at [646, 308] on button at bounding box center [632, 309] width 28 height 28
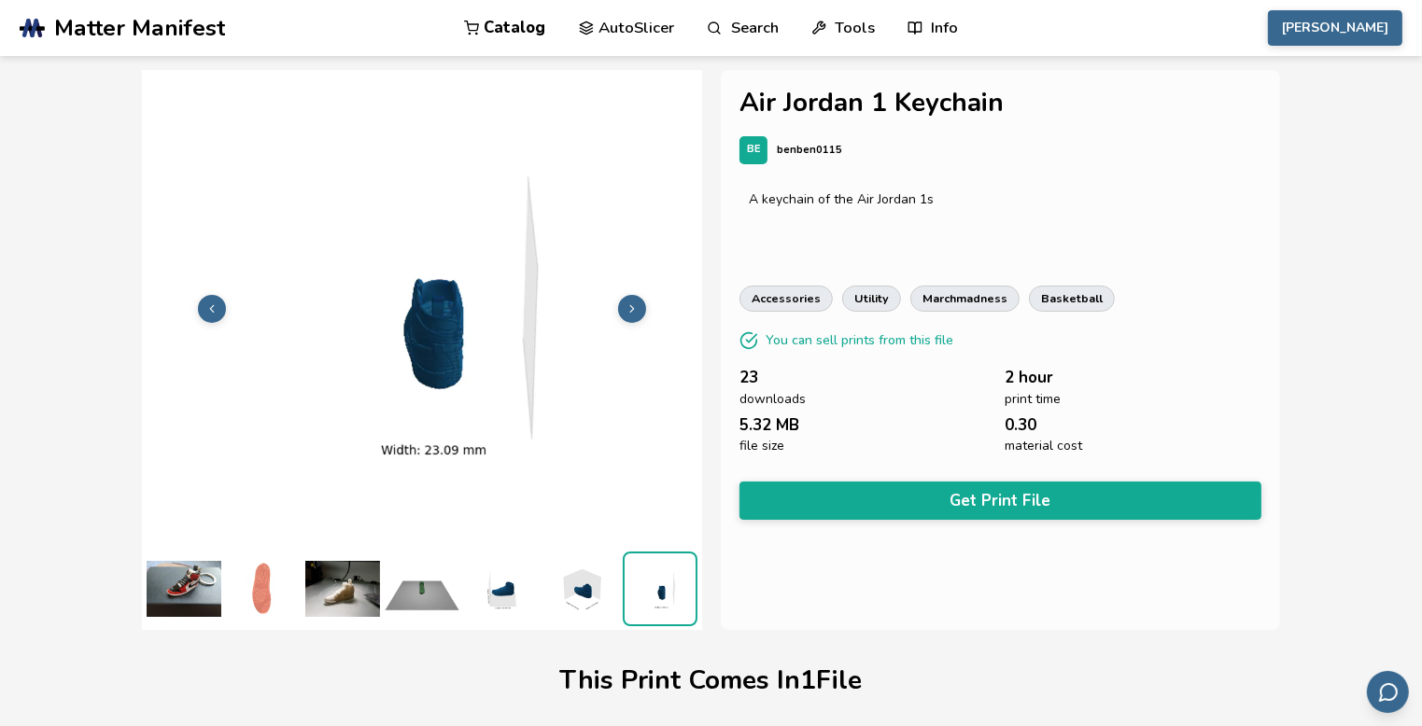
click at [646, 308] on button at bounding box center [632, 309] width 28 height 28
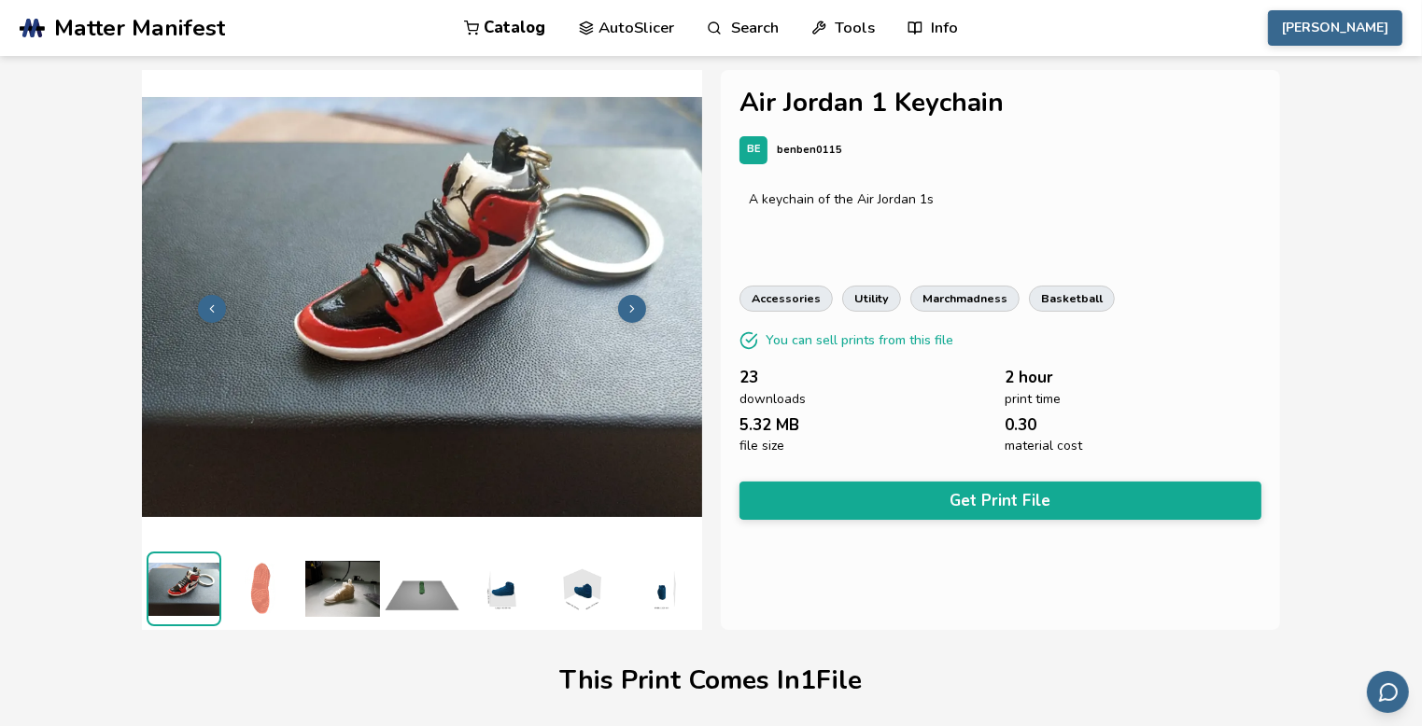
click at [347, 586] on img at bounding box center [342, 589] width 75 height 75
